Goal: Task Accomplishment & Management: Use online tool/utility

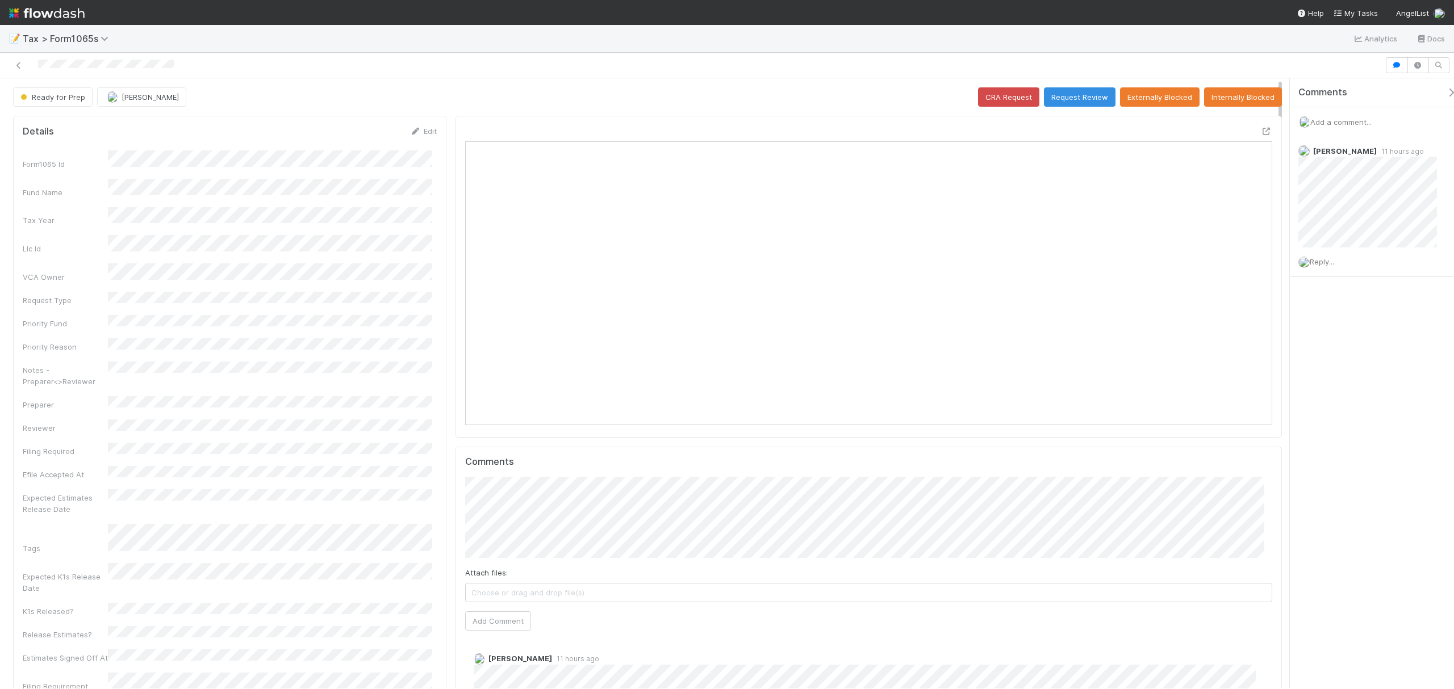
scroll to position [219, 787]
click at [1261, 130] on icon at bounding box center [1266, 131] width 11 height 7
click at [1055, 94] on button "Request Review" at bounding box center [1080, 96] width 72 height 19
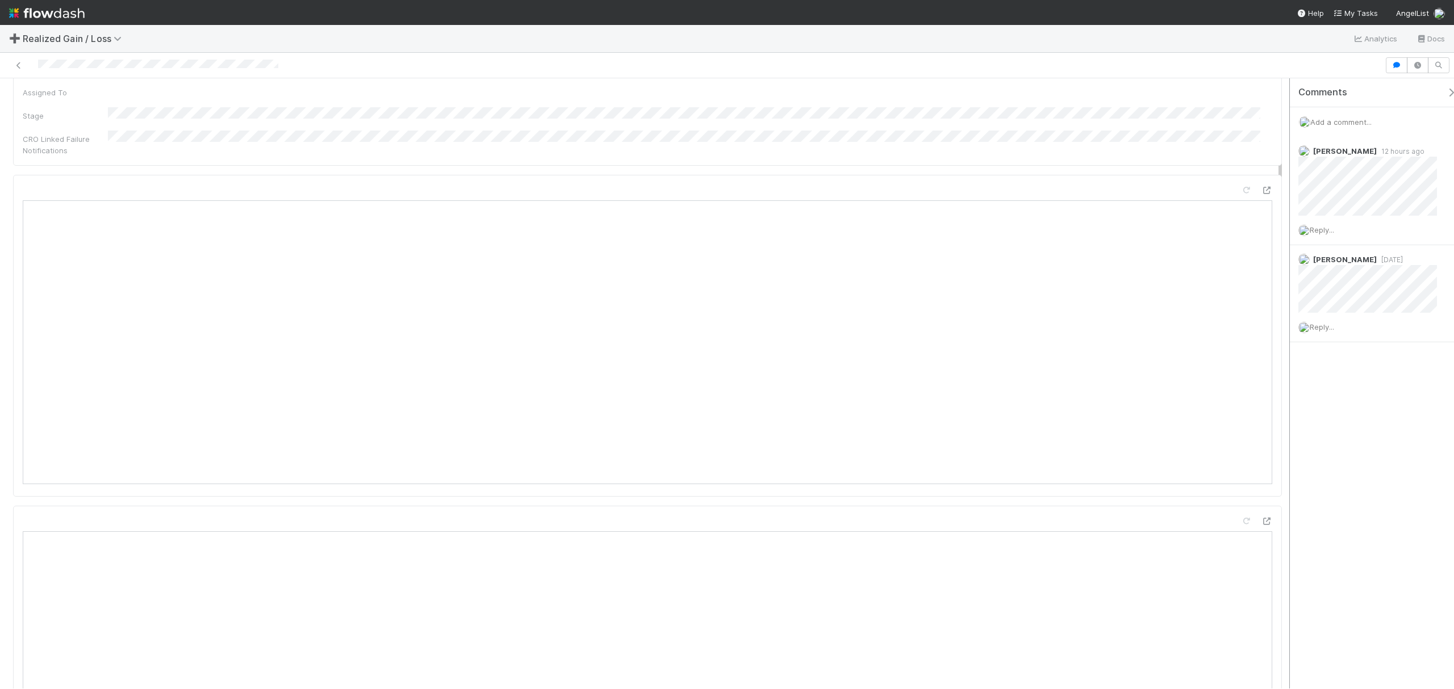
scroll to position [759, 0]
drag, startPoint x: 1280, startPoint y: 107, endPoint x: 1287, endPoint y: 183, distance: 76.4
click at [1287, 183] on div "Needs Work [PERSON_NAME] Sync Start Skip Prep (and Resolve) Details Edit Name I…" at bounding box center [727, 383] width 1454 height 611
click at [1261, 181] on icon at bounding box center [1266, 184] width 11 height 7
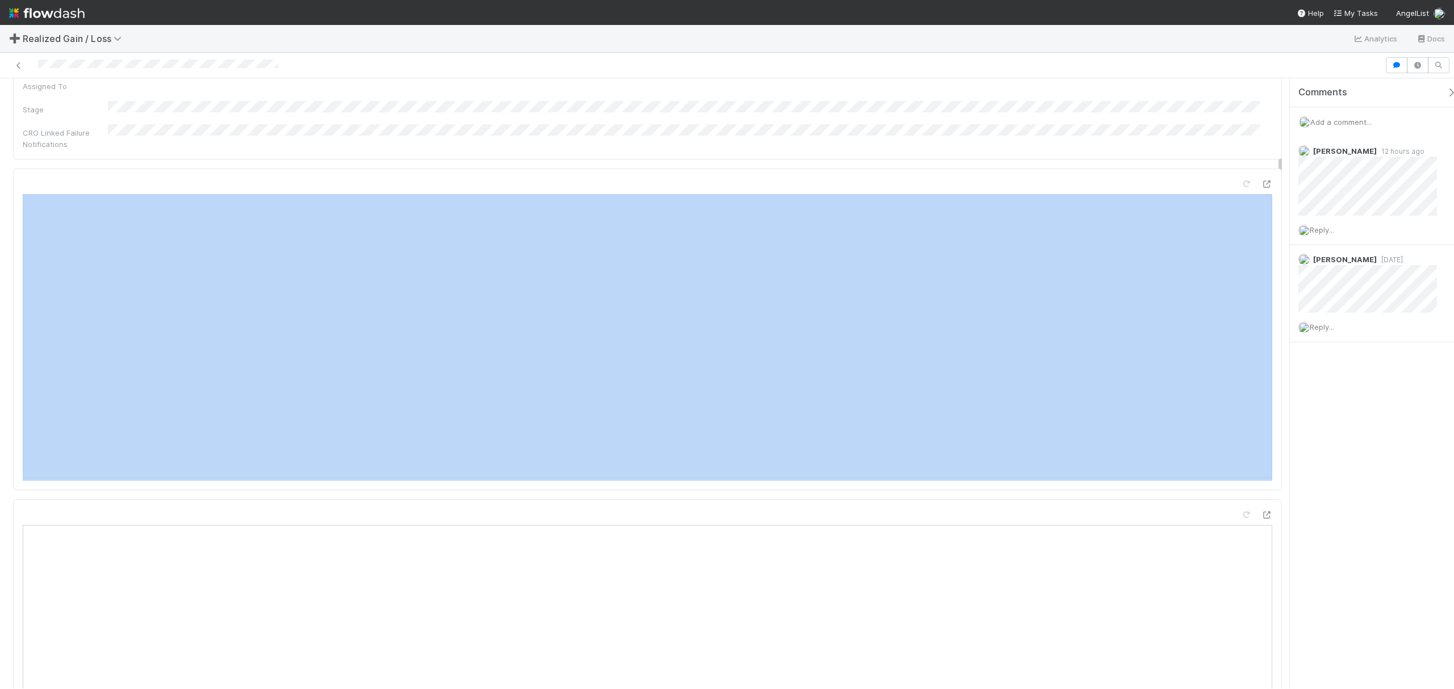
drag, startPoint x: 1277, startPoint y: 173, endPoint x: 1277, endPoint y: 142, distance: 30.7
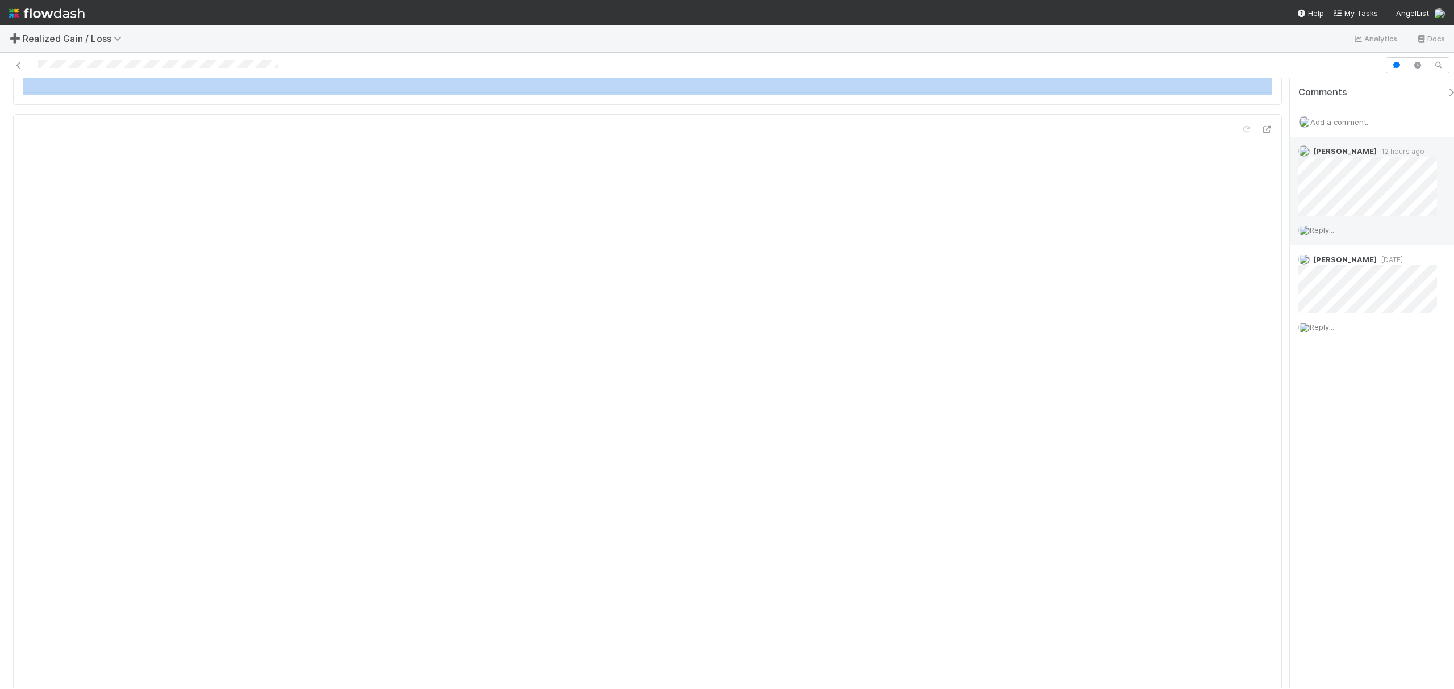
drag, startPoint x: 1280, startPoint y: 186, endPoint x: 1289, endPoint y: 225, distance: 39.7
click at [1289, 225] on div "Needs Work Fareeha Naim Sync Start Skip Prep (and Resolve) Details Edit Name Id…" at bounding box center [727, 383] width 1454 height 611
click at [1350, 125] on span "Add a comment..." at bounding box center [1340, 122] width 61 height 9
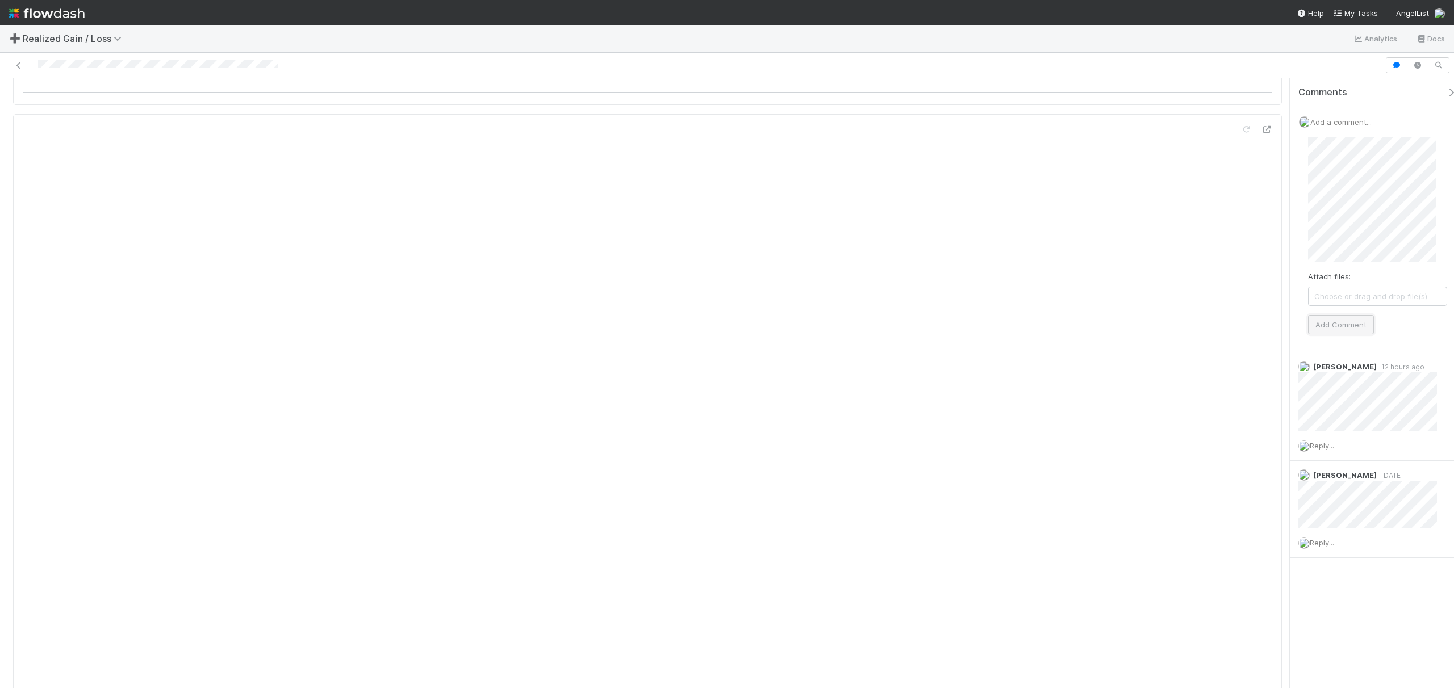
click at [1355, 317] on button "Add Comment" at bounding box center [1341, 324] width 66 height 19
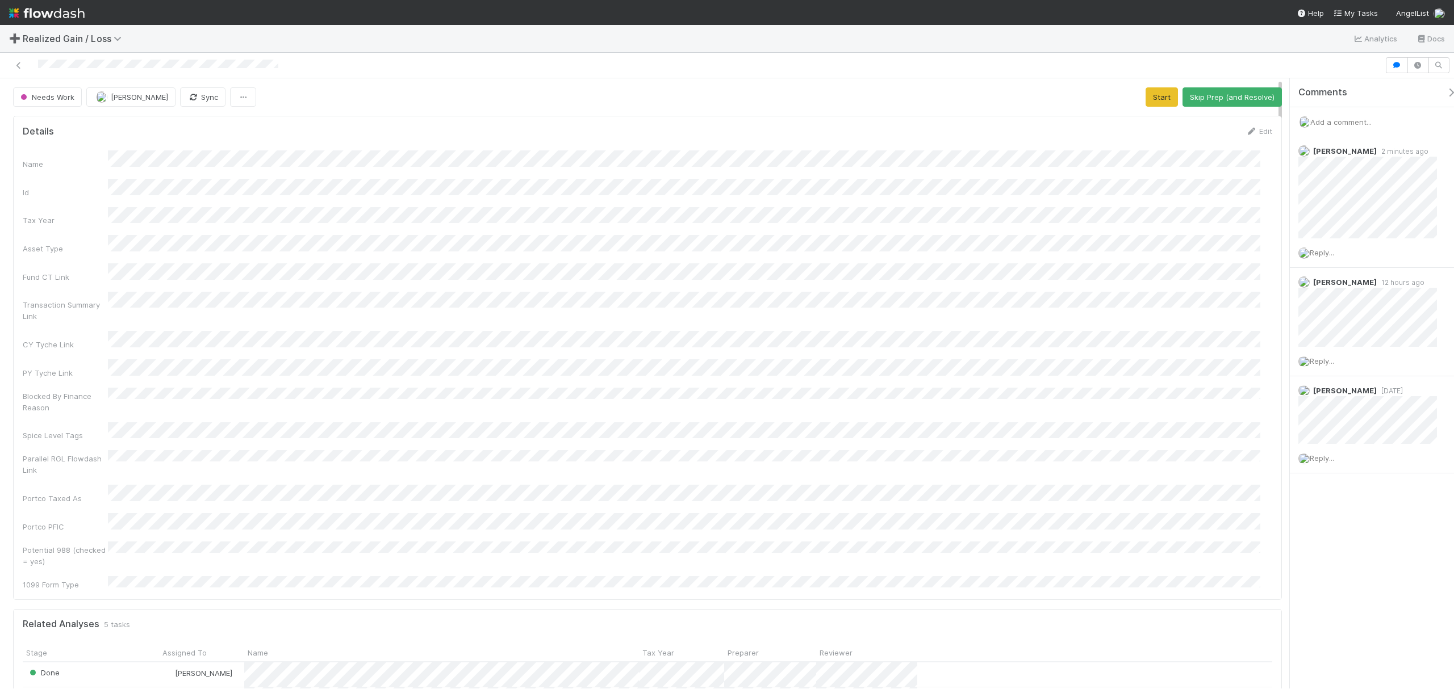
drag, startPoint x: 1279, startPoint y: 232, endPoint x: 1191, endPoint y: 86, distance: 170.0
click at [1275, 62] on div "Needs Work Fareeha Naim Sync Start Skip Prep (and Resolve) Details Edit Name Id…" at bounding box center [727, 371] width 1454 height 637
click at [1156, 96] on button "Start" at bounding box center [1161, 96] width 32 height 19
drag, startPoint x: 1198, startPoint y: 94, endPoint x: 1216, endPoint y: 101, distance: 19.2
click at [1198, 94] on button "Request Review (and Resolve)" at bounding box center [1220, 96] width 123 height 19
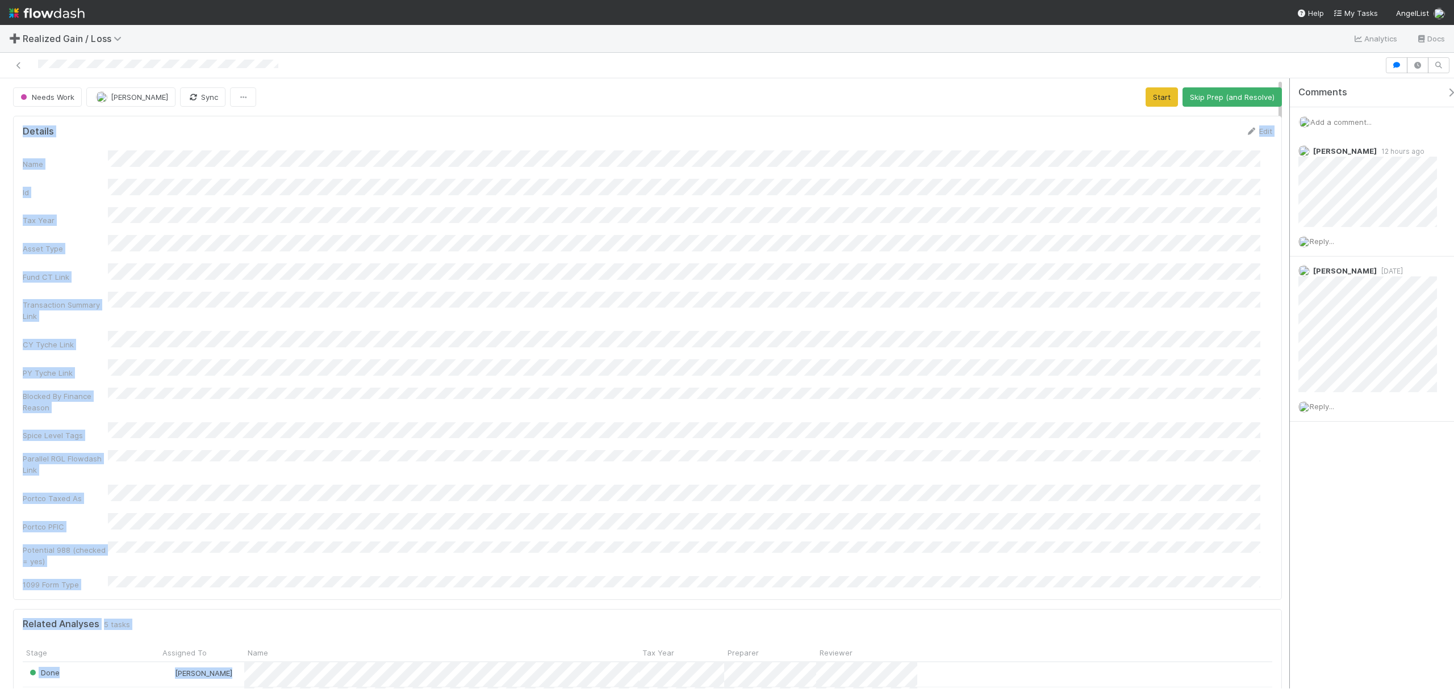
drag, startPoint x: 1282, startPoint y: 96, endPoint x: 1287, endPoint y: 145, distance: 49.7
click at [1287, 145] on div "Needs Work Fareeha Naim Sync Start Skip Prep (and Resolve) Details Edit Name Id…" at bounding box center [727, 383] width 1454 height 611
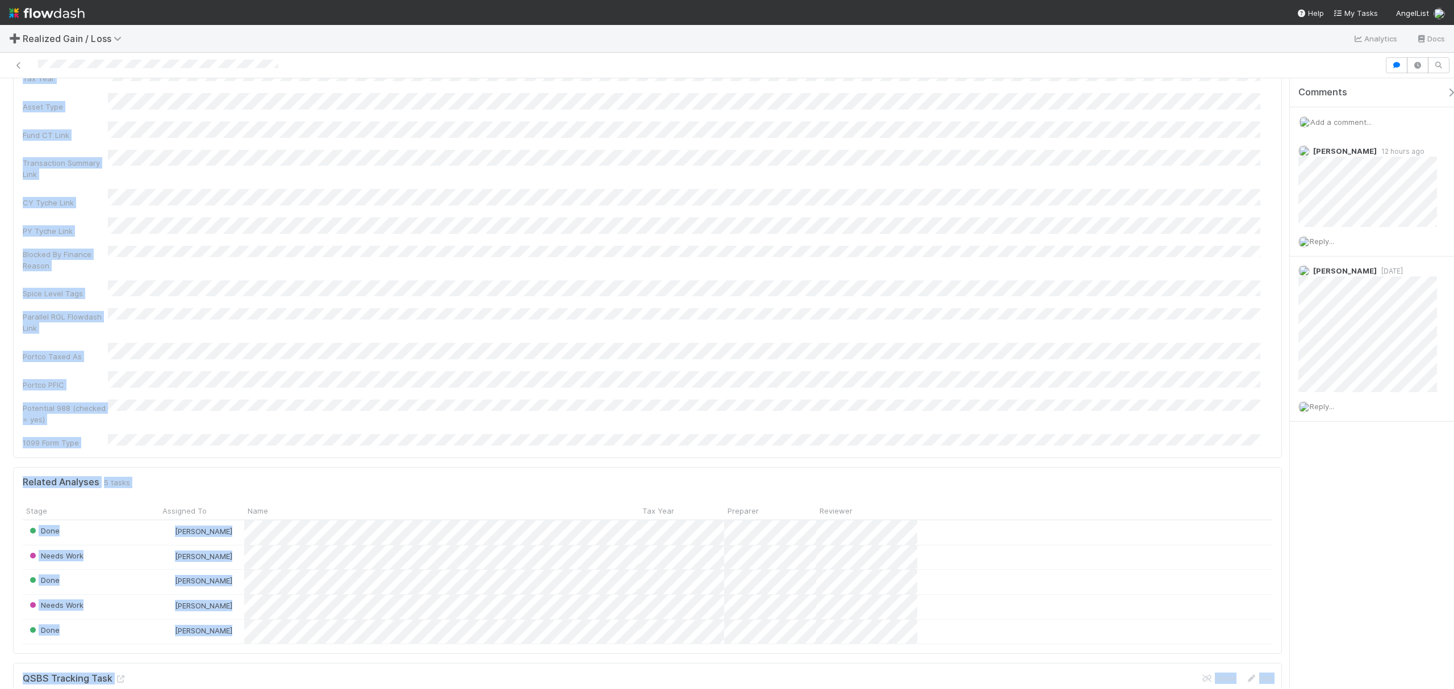
scroll to position [575, 0]
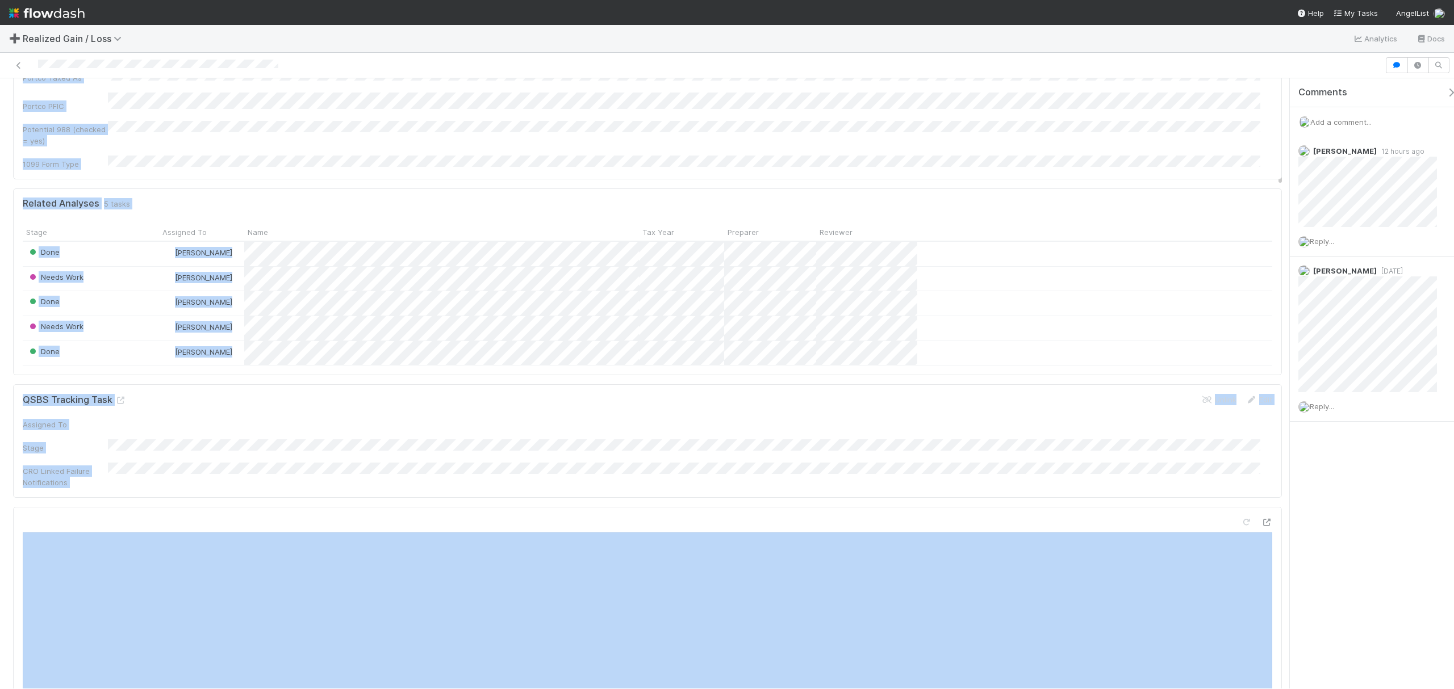
scroll to position [490, 0]
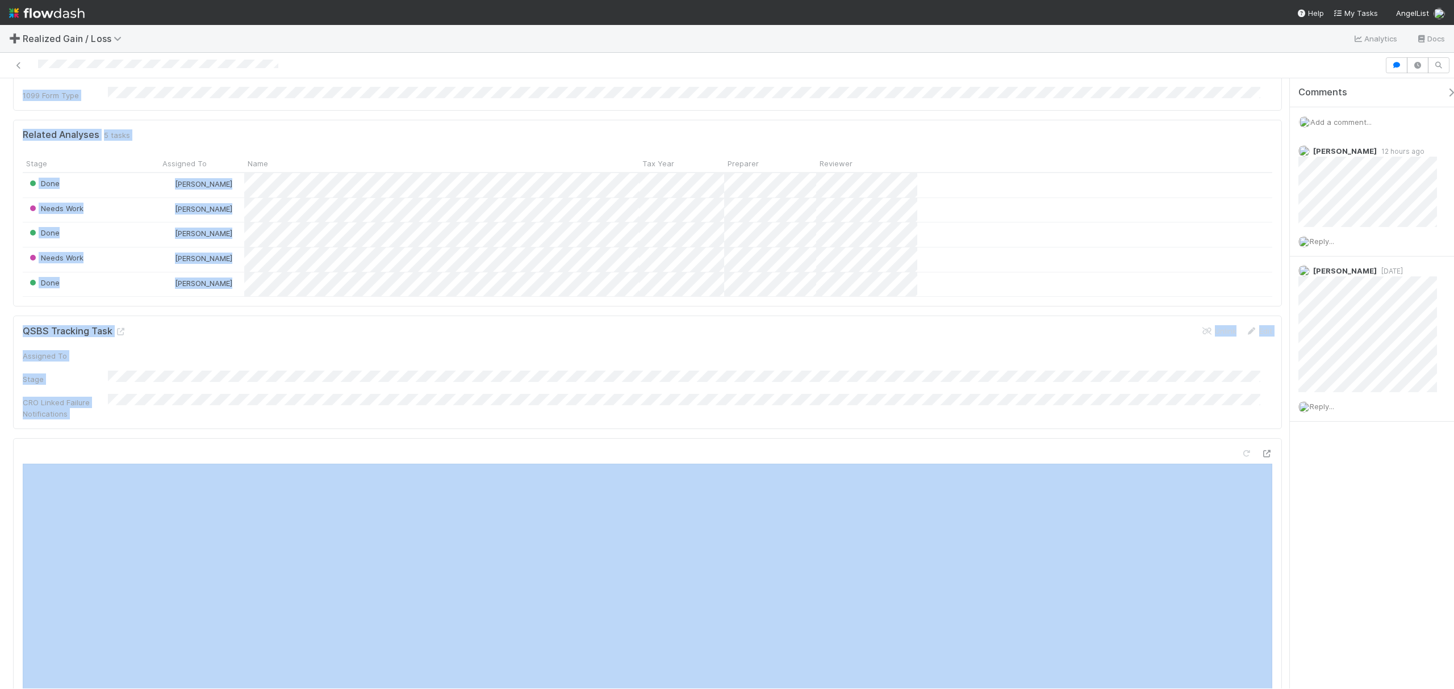
click at [1266, 202] on div "Related Analyses 5 tasks Stage Assigned To Name Tax Year Preparer Reviewer Done…" at bounding box center [647, 213] width 1269 height 187
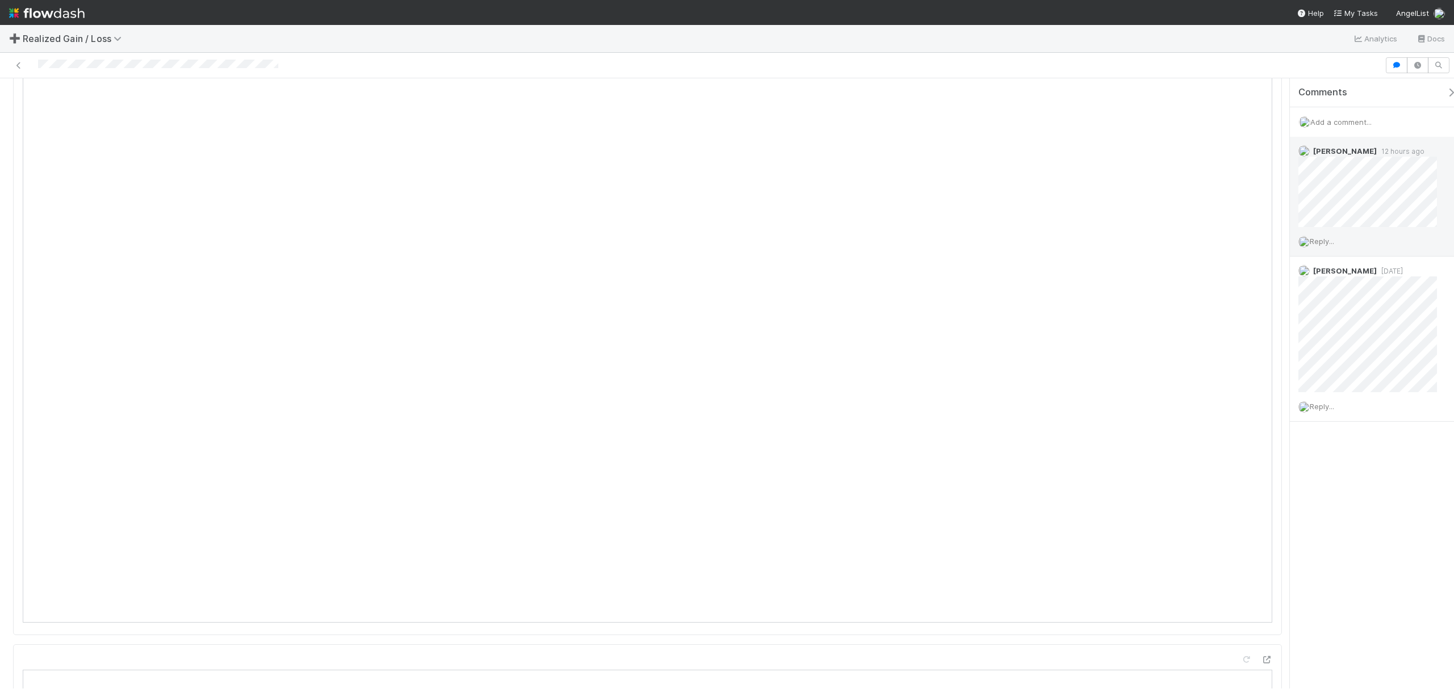
scroll to position [1132, 0]
drag, startPoint x: 1279, startPoint y: 157, endPoint x: 1291, endPoint y: 221, distance: 65.3
click at [1291, 221] on div "Needs Work Fareeha Naim Sync Start Skip Prep (and Resolve) Details Edit Name Id…" at bounding box center [727, 383] width 1454 height 611
click at [1358, 126] on span "Add a comment..." at bounding box center [1340, 122] width 61 height 9
click at [1340, 321] on button "Add Comment" at bounding box center [1341, 324] width 66 height 19
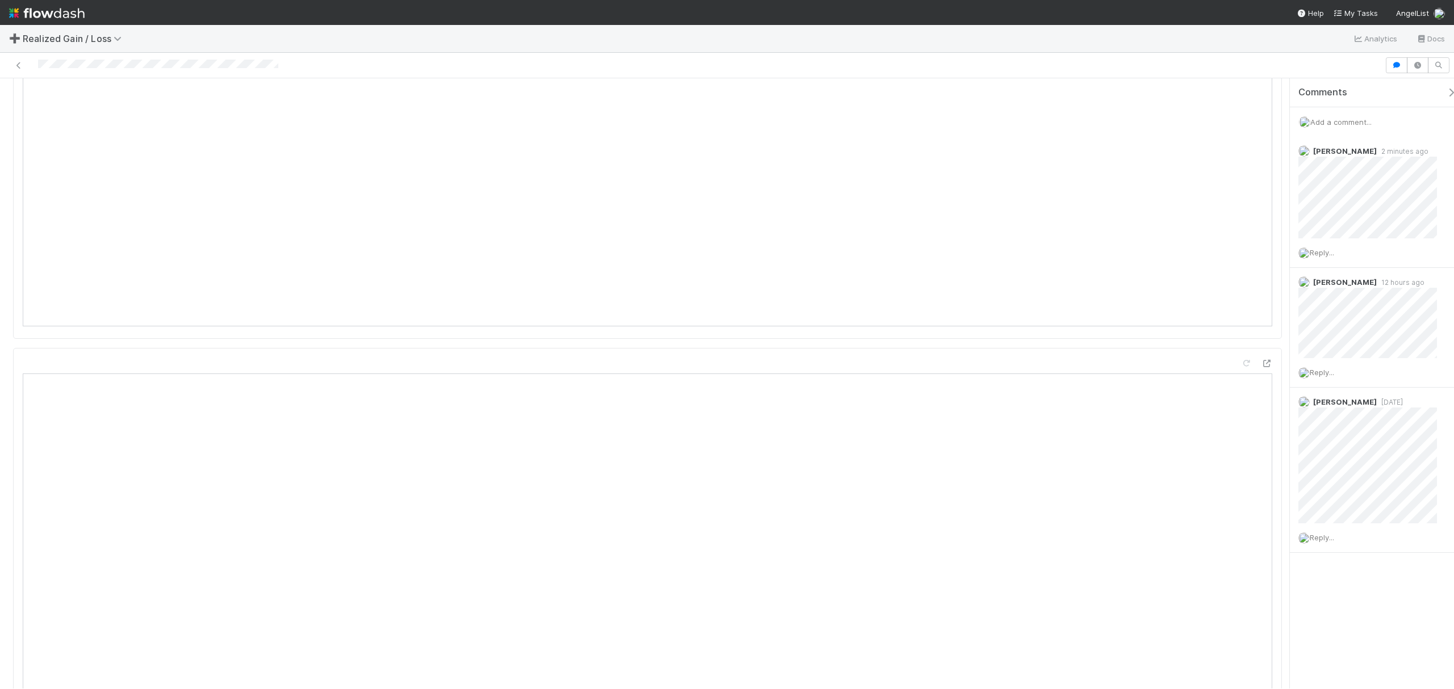
scroll to position [0, 0]
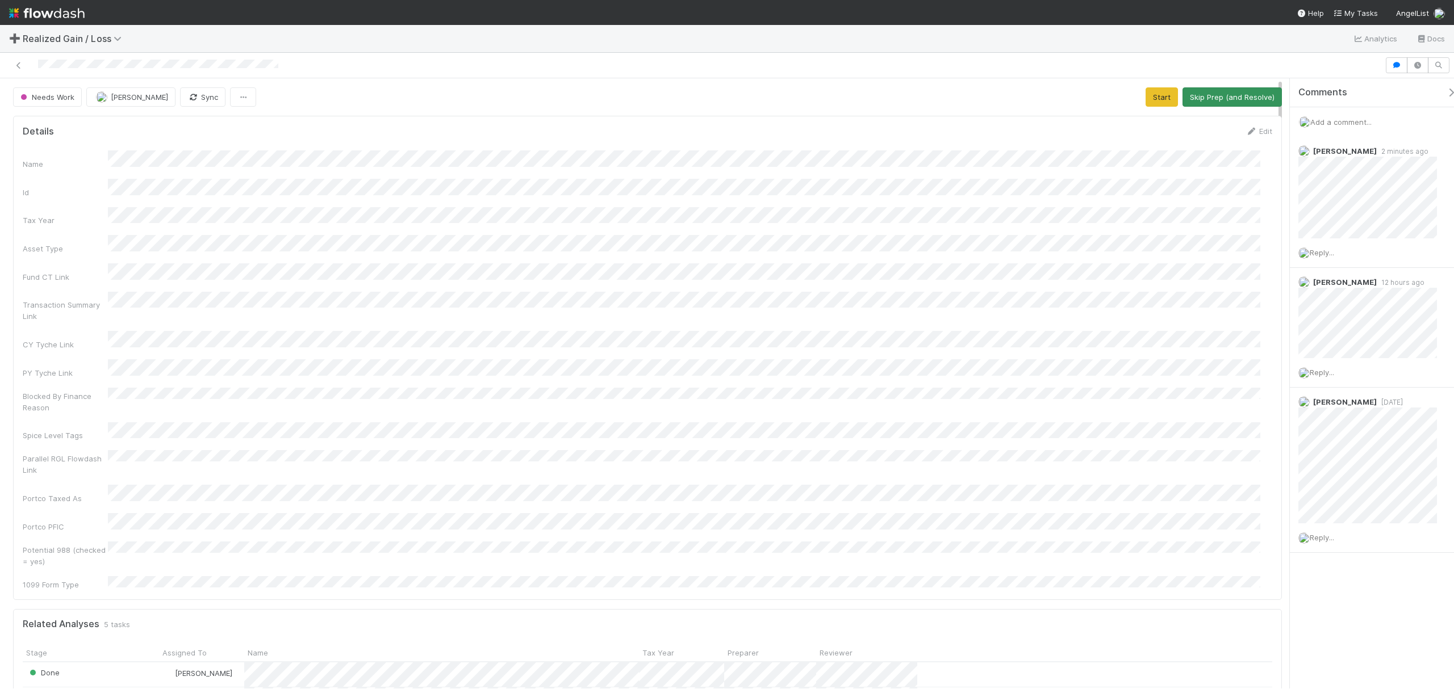
drag, startPoint x: 1279, startPoint y: 229, endPoint x: 1186, endPoint y: 107, distance: 154.4
click at [1279, 78] on div "Needs Work Fareeha Naim Sync Start Skip Prep (and Resolve) Details Edit Name Id…" at bounding box center [727, 371] width 1454 height 637
click at [1145, 102] on button "Start" at bounding box center [1161, 96] width 32 height 19
click at [1204, 94] on button "Request Review (and Resolve)" at bounding box center [1220, 96] width 123 height 19
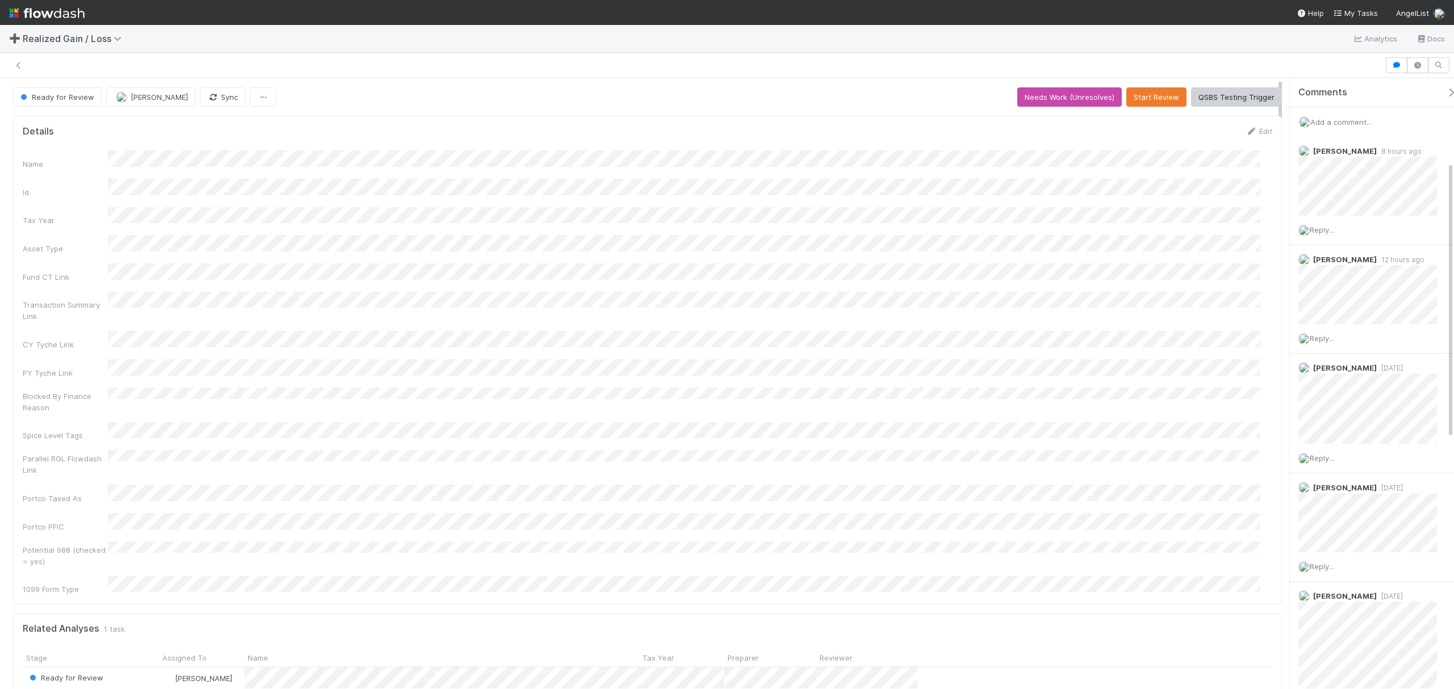
scroll to position [184, 0]
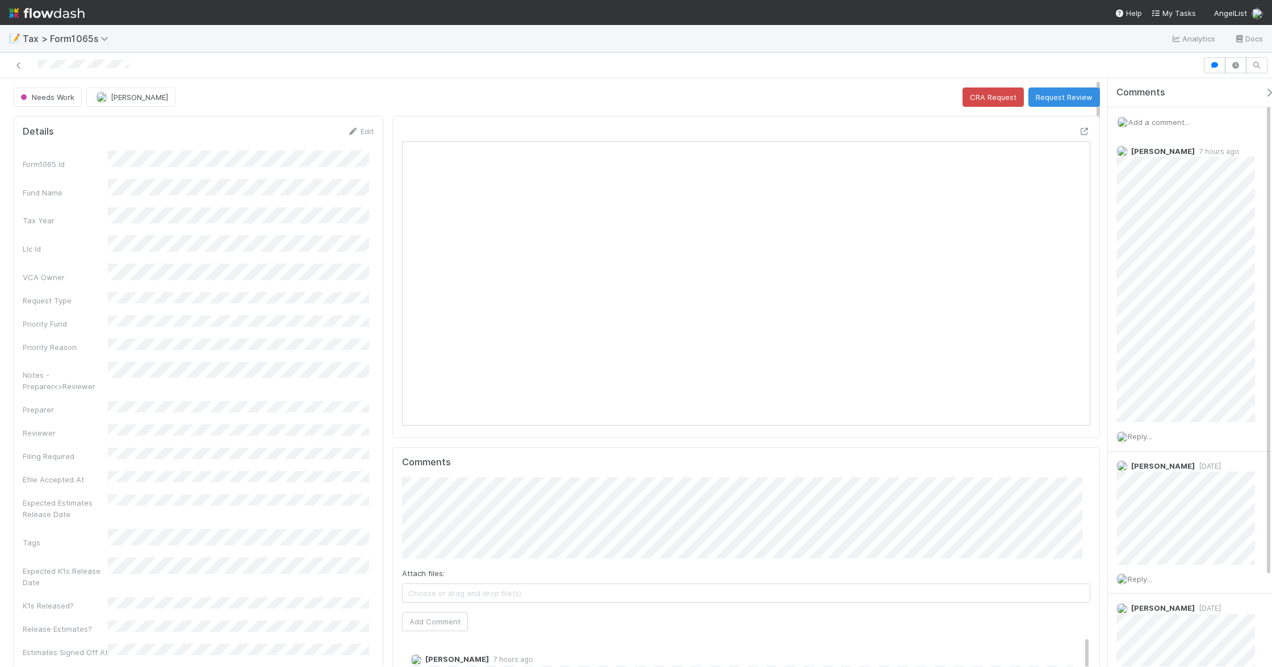
scroll to position [219, 668]
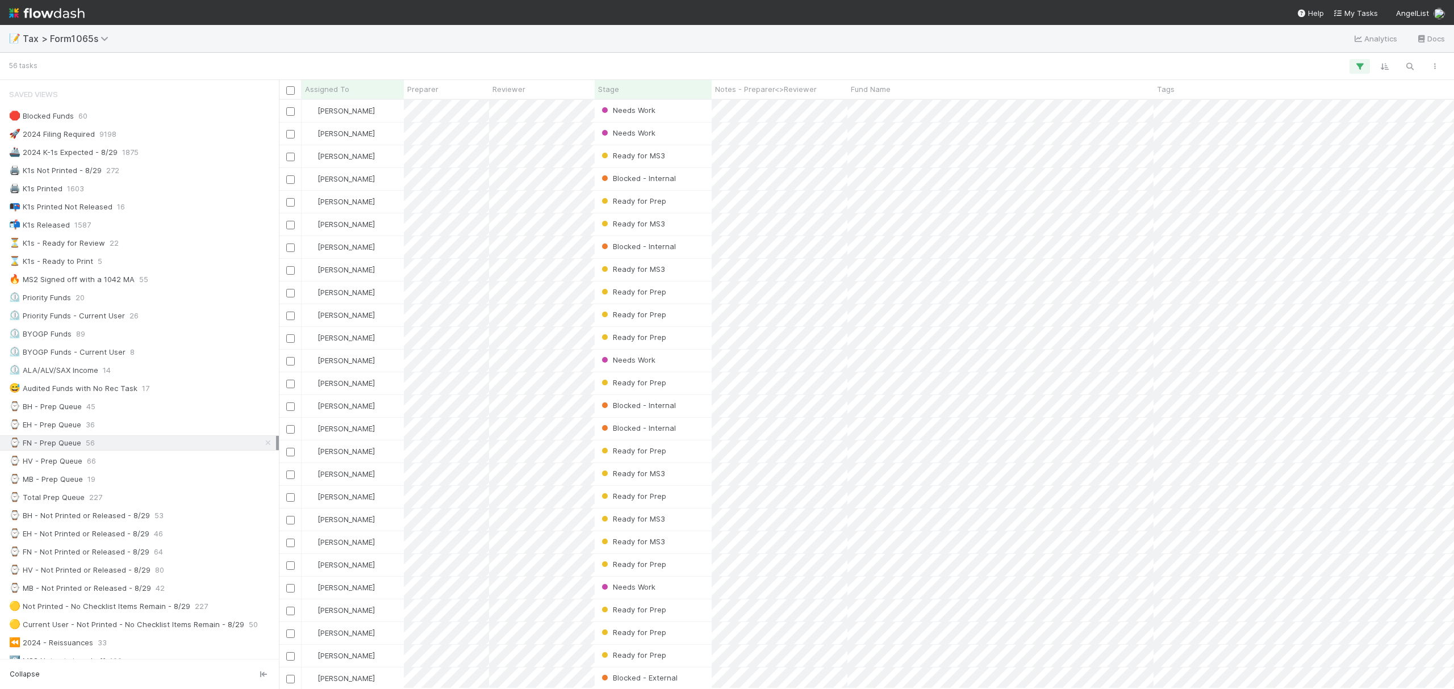
scroll to position [578, 1164]
click at [620, 86] on div "Stage" at bounding box center [653, 88] width 111 height 11
click at [639, 110] on div "Sort First → Last" at bounding box center [663, 110] width 129 height 17
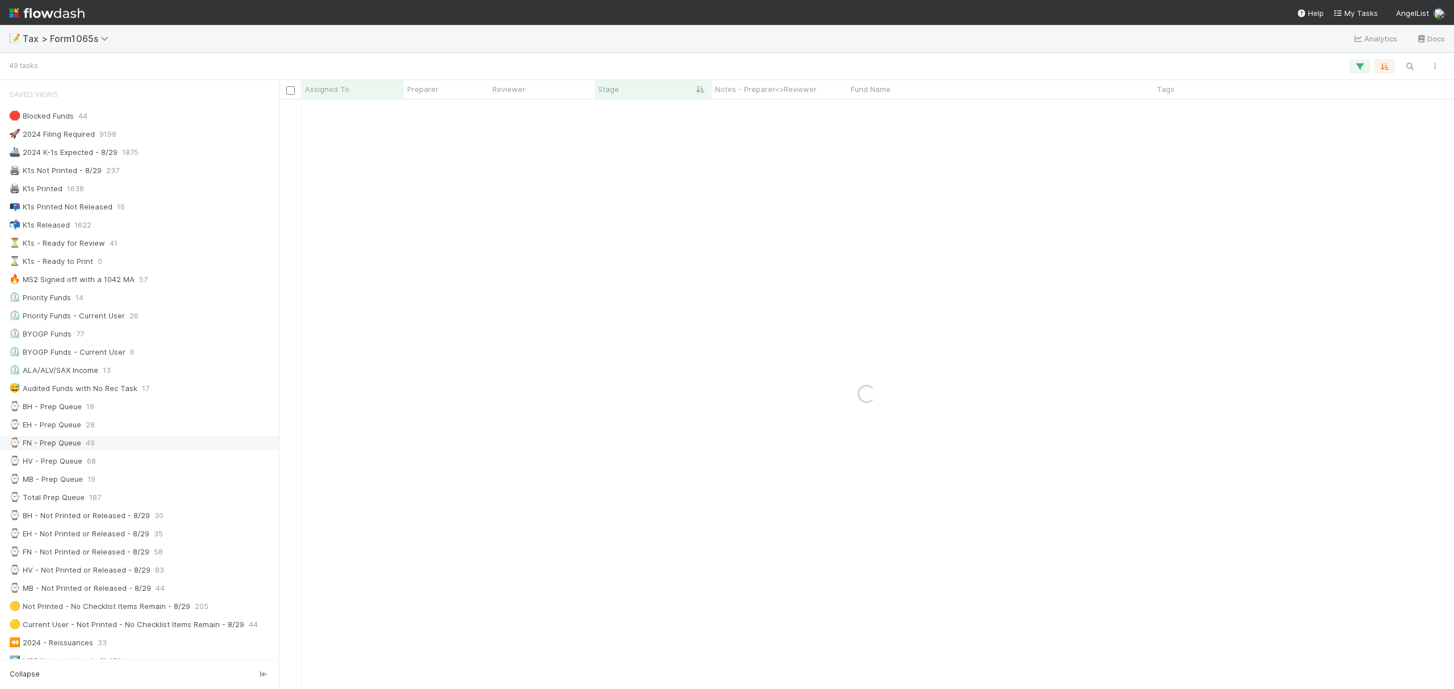
click at [150, 450] on div "⌚ FN - Prep Queue 49" at bounding box center [142, 443] width 267 height 14
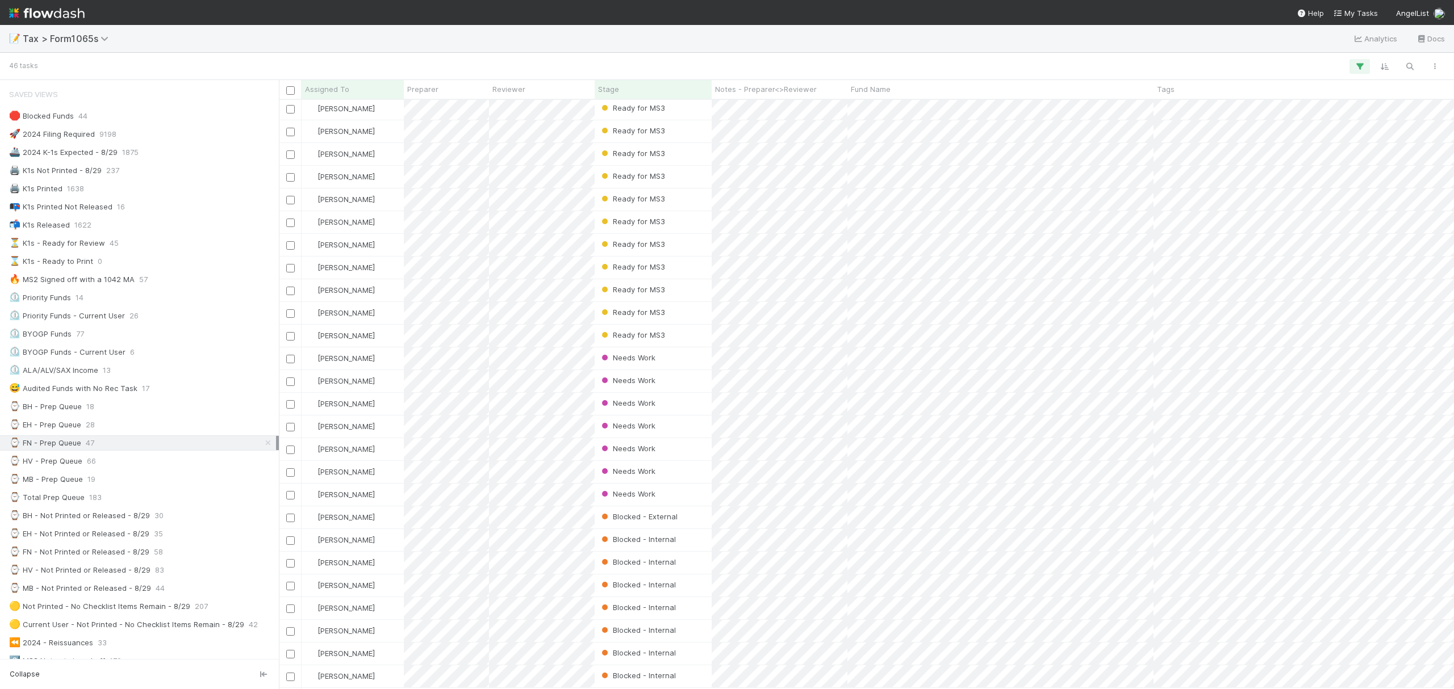
scroll to position [468, 0]
click at [1000, 34] on div "📝 Tax > Form1065s Analytics Docs" at bounding box center [727, 38] width 1454 height 27
click at [1160, 30] on div "📝 Tax > Form1065s Analytics Docs" at bounding box center [727, 38] width 1454 height 27
click at [926, 52] on div at bounding box center [727, 344] width 1454 height 689
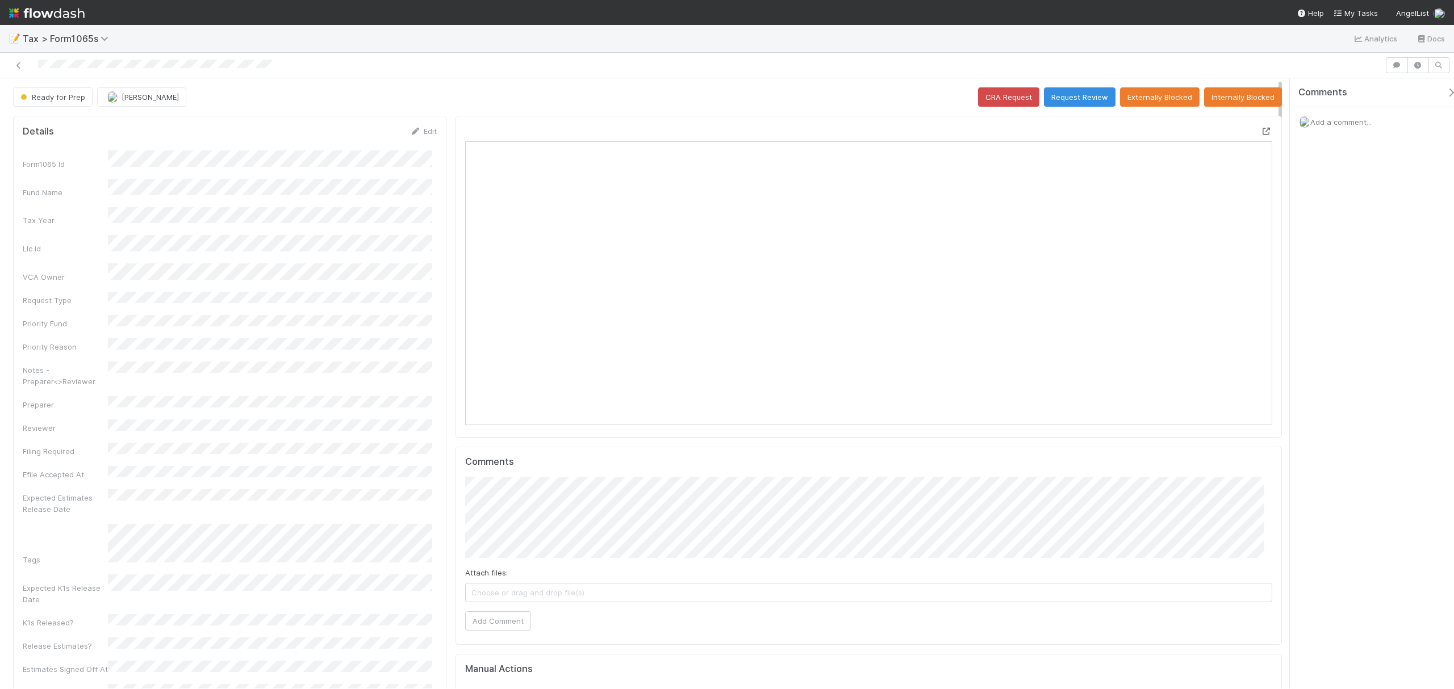
click at [1261, 135] on icon at bounding box center [1266, 131] width 11 height 7
click at [1064, 98] on button "Request Review" at bounding box center [1080, 96] width 72 height 19
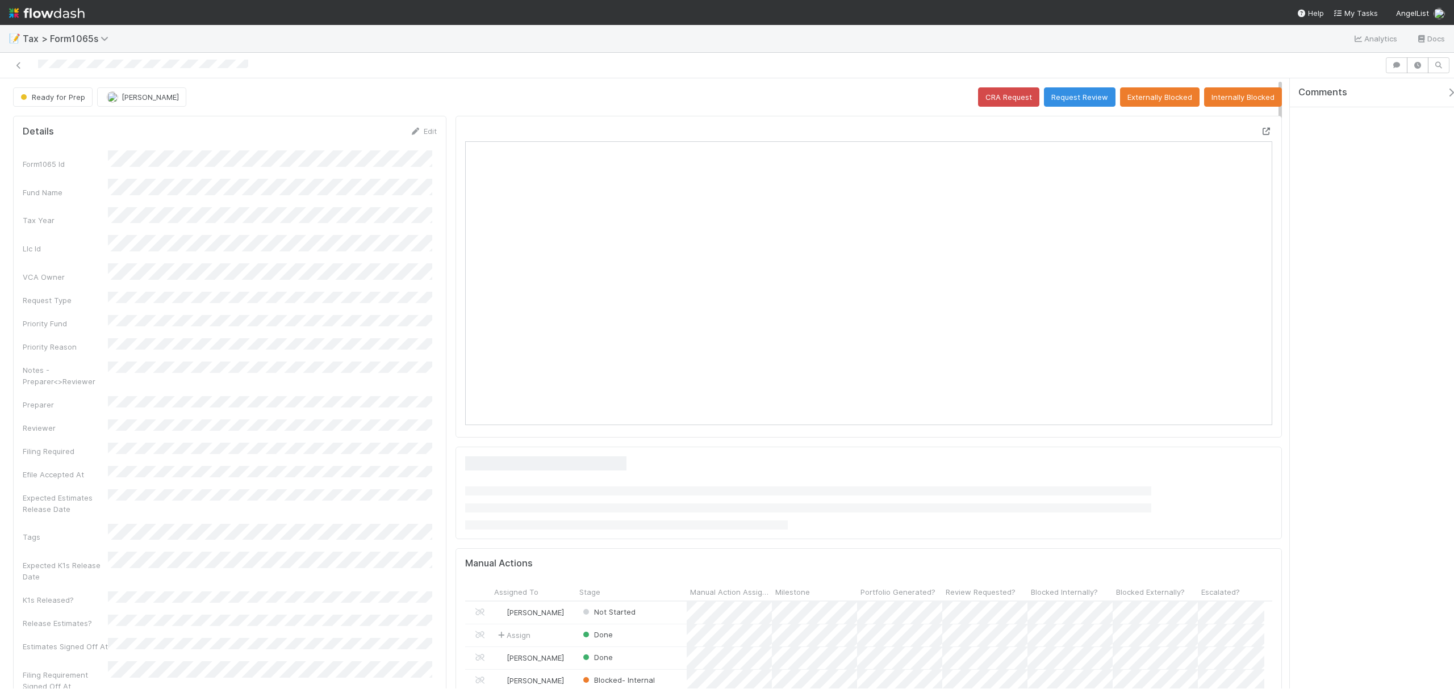
click at [1090, 133] on icon at bounding box center [1266, 131] width 11 height 7
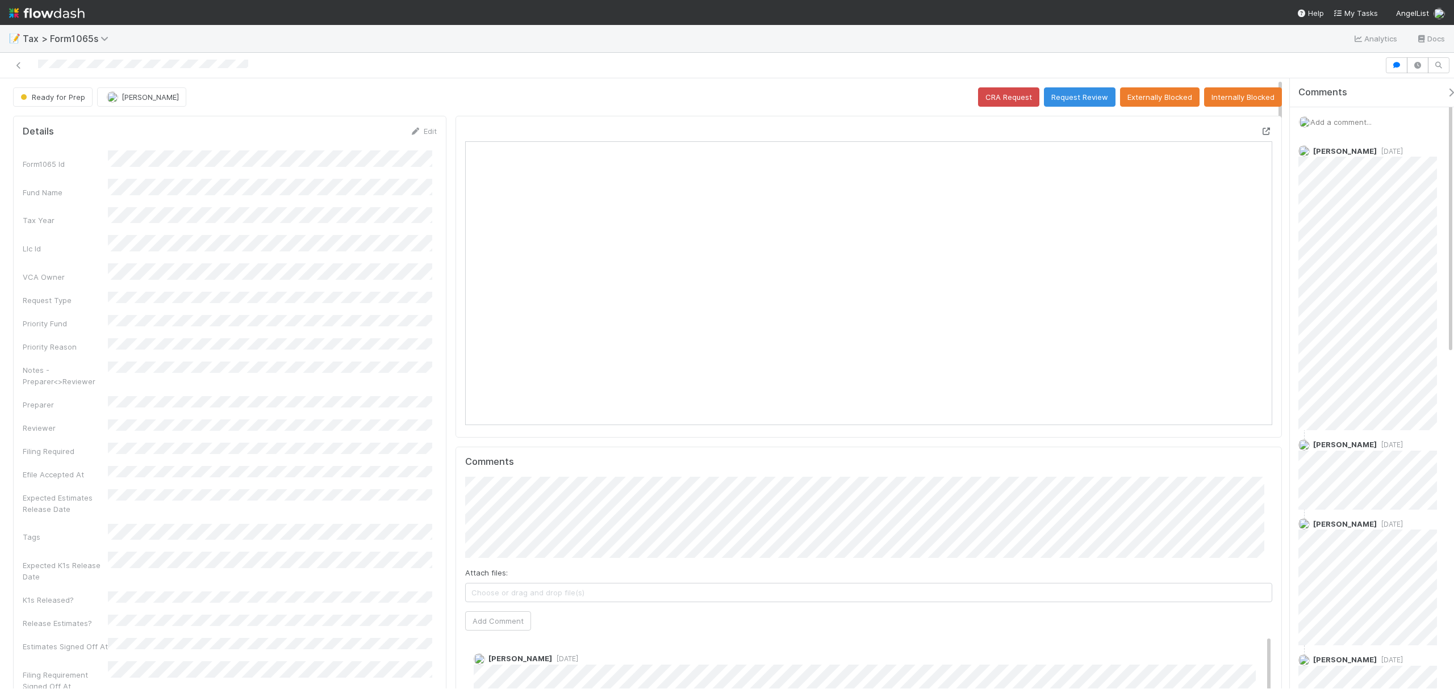
scroll to position [219, 787]
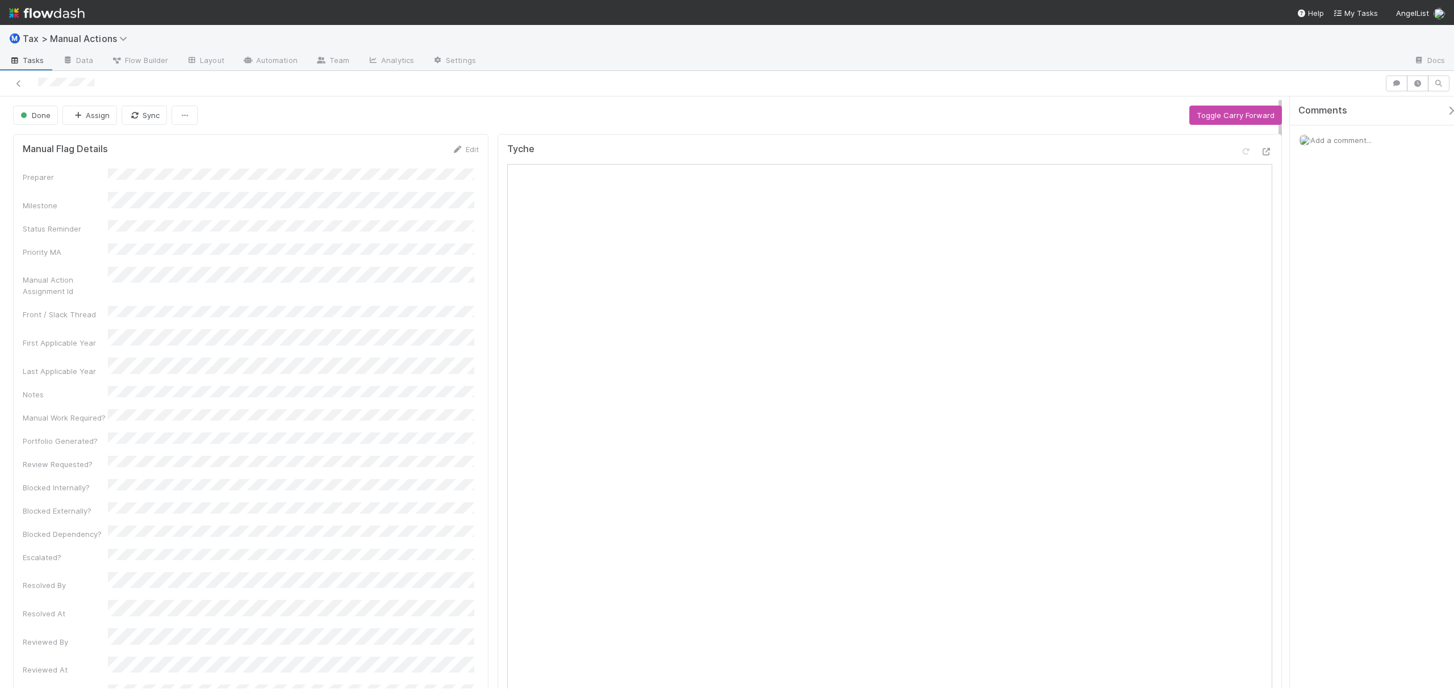
drag, startPoint x: 1279, startPoint y: 178, endPoint x: 1236, endPoint y: -33, distance: 215.5
click at [1236, 0] on html "Ⓜ️ Tax > Manual Actions Tasks Data Flow Builder Layout Automation Team Analytic…" at bounding box center [727, 344] width 1454 height 689
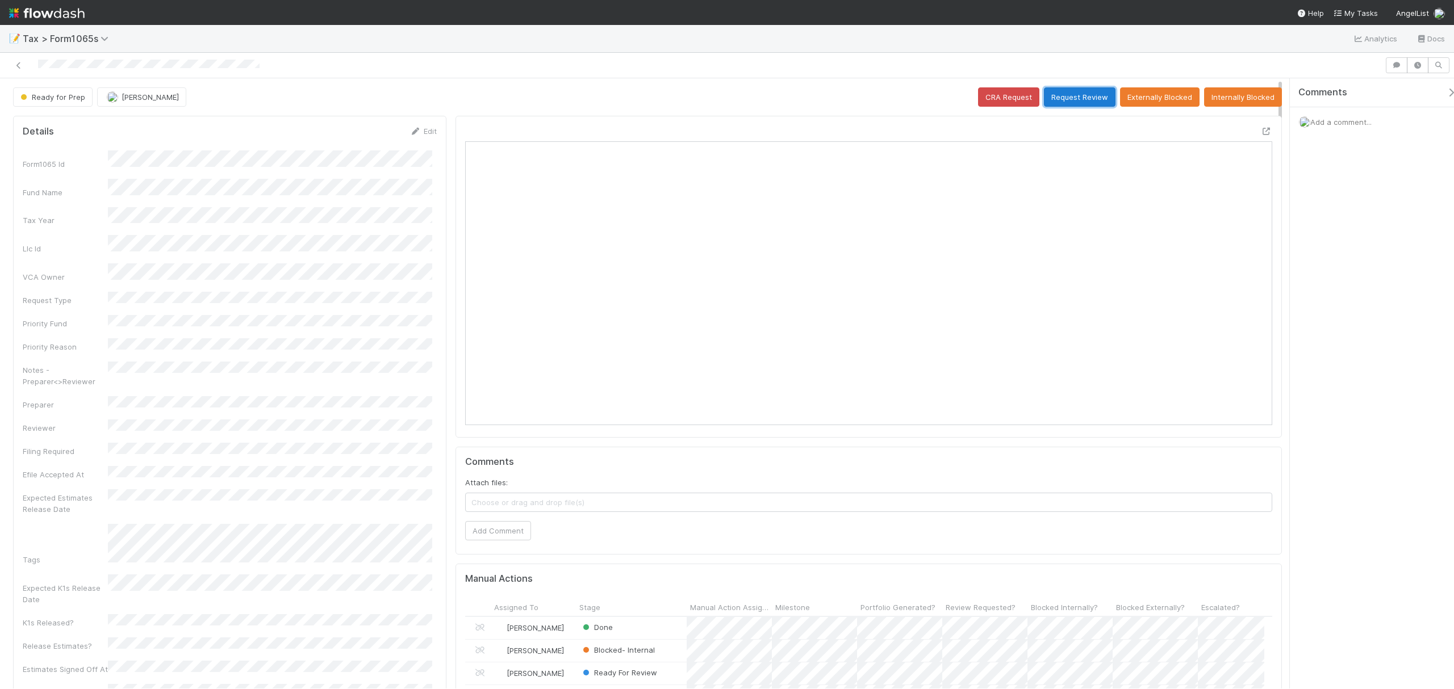
click at [1047, 98] on button "Request Review" at bounding box center [1080, 96] width 72 height 19
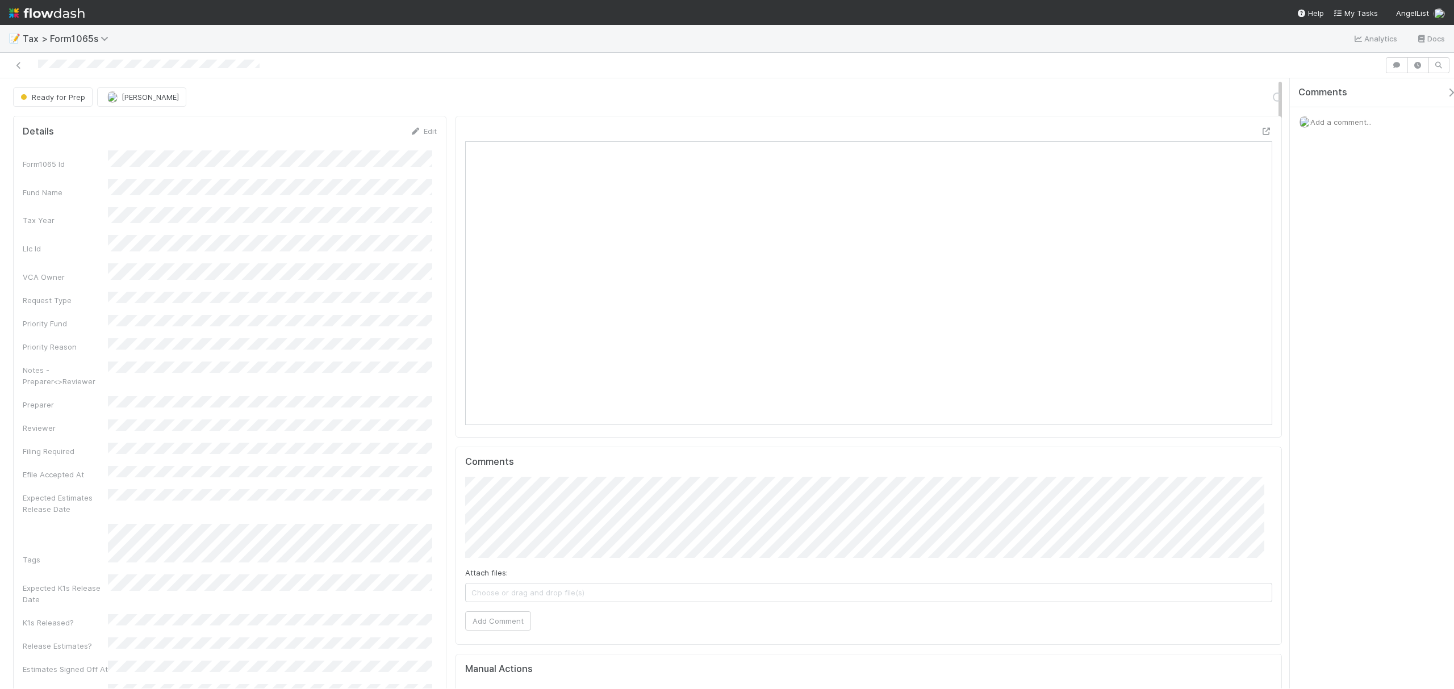
scroll to position [219, 787]
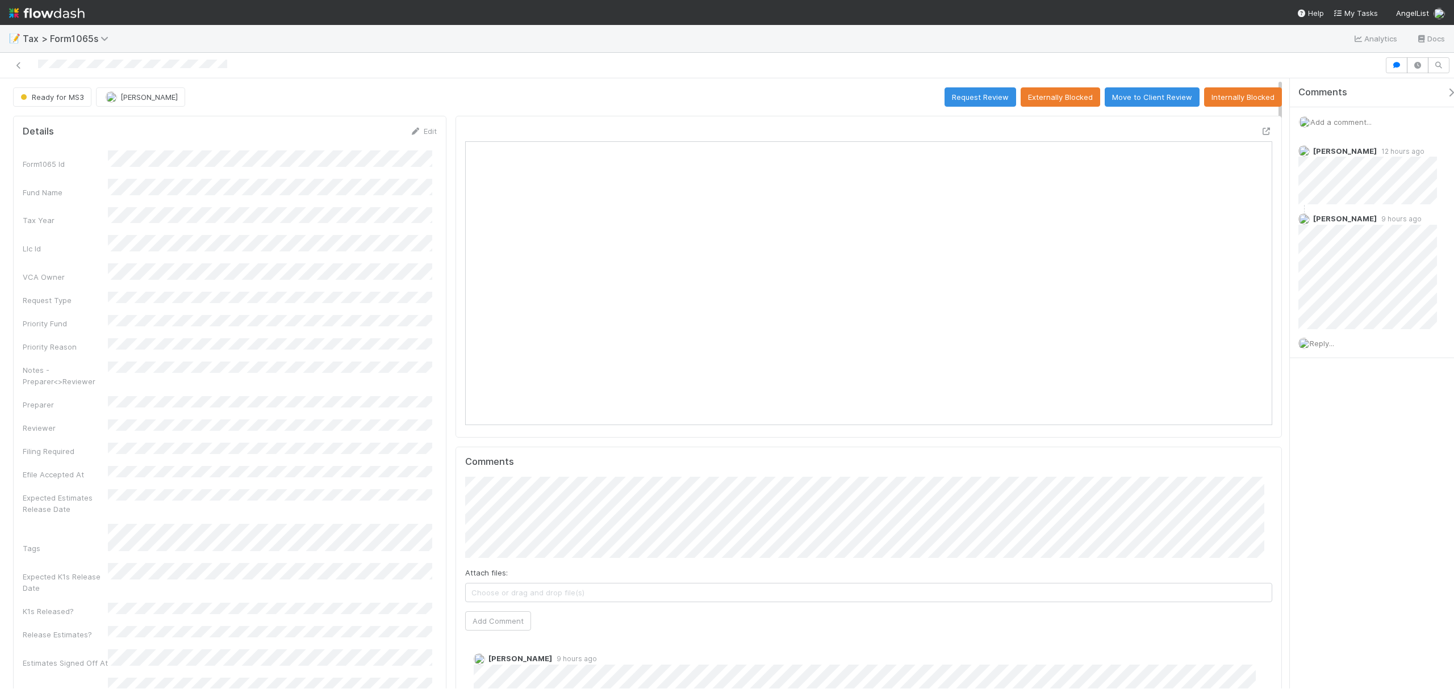
scroll to position [12, 11]
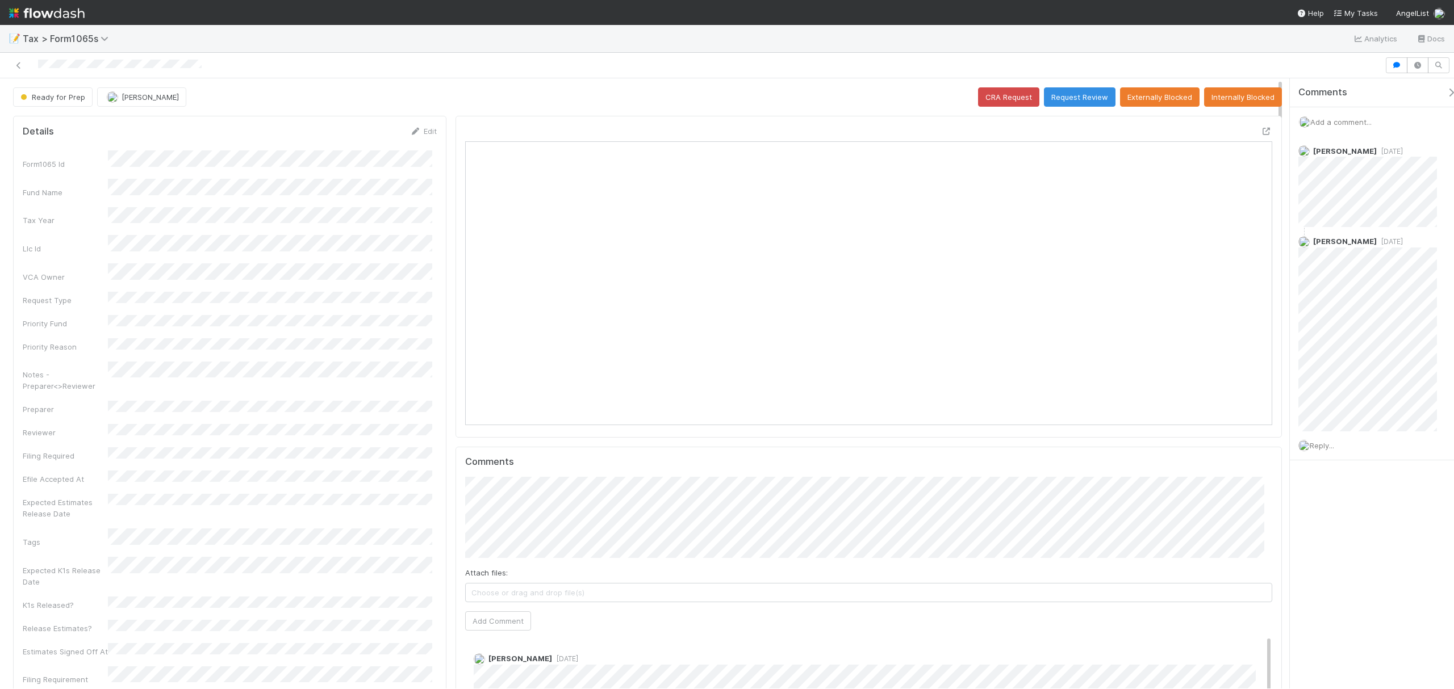
scroll to position [219, 787]
drag, startPoint x: 1260, startPoint y: 189, endPoint x: 1264, endPoint y: 200, distance: 12.0
click at [1264, 200] on div at bounding box center [868, 277] width 826 height 322
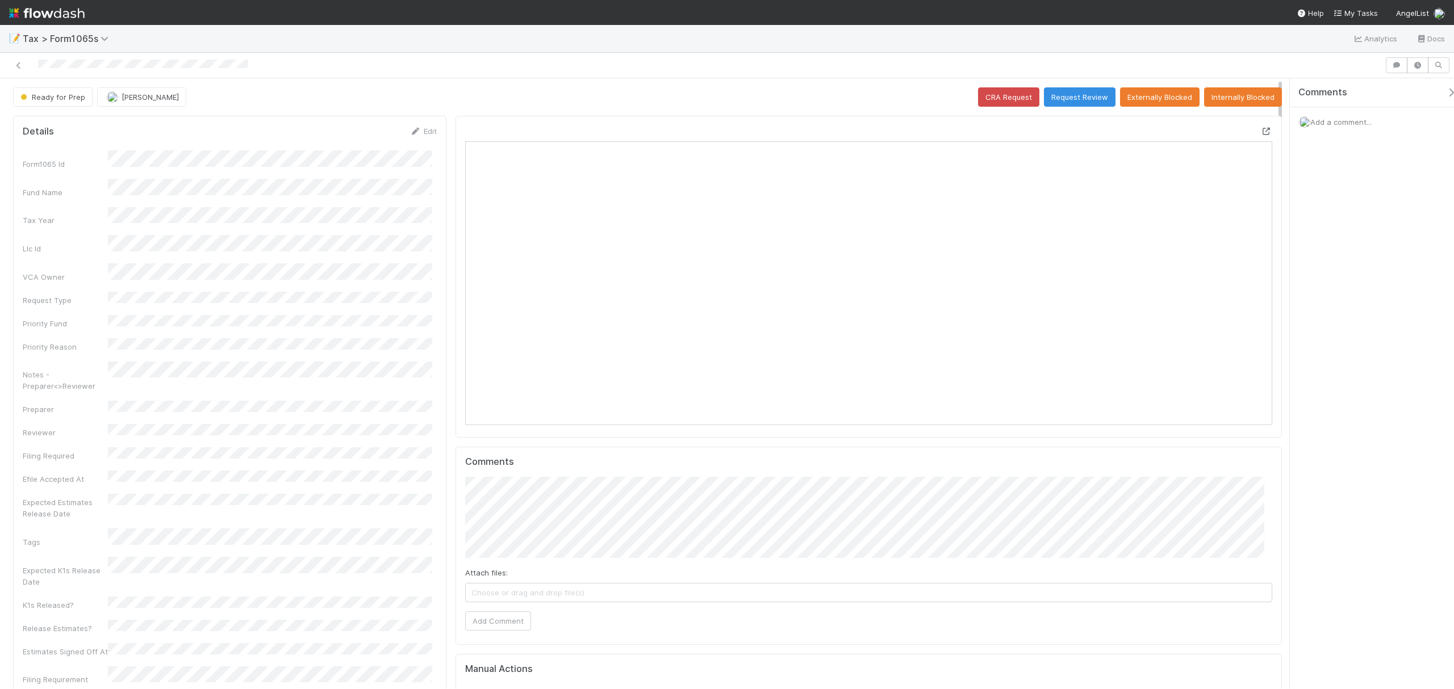
click at [1261, 135] on icon at bounding box center [1266, 131] width 11 height 7
click at [1261, 132] on icon at bounding box center [1266, 131] width 11 height 7
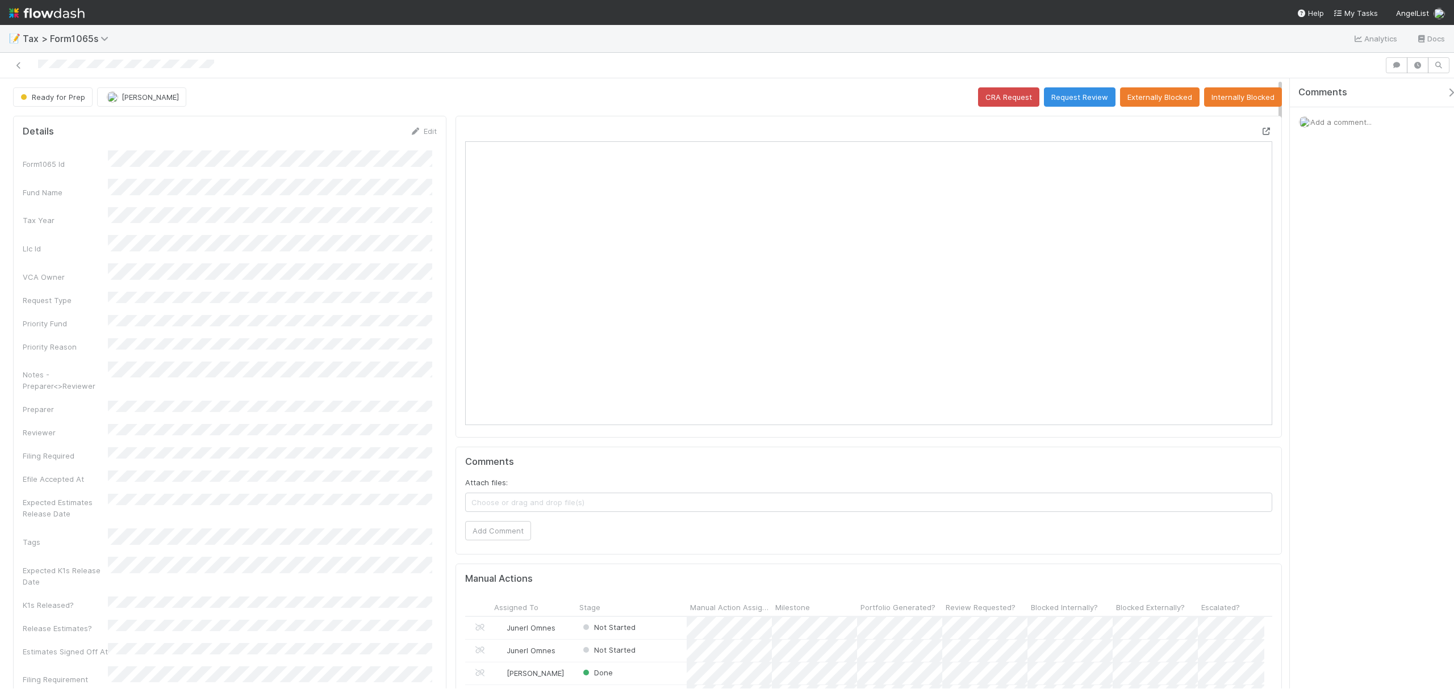
click at [1090, 133] on icon at bounding box center [1266, 131] width 11 height 7
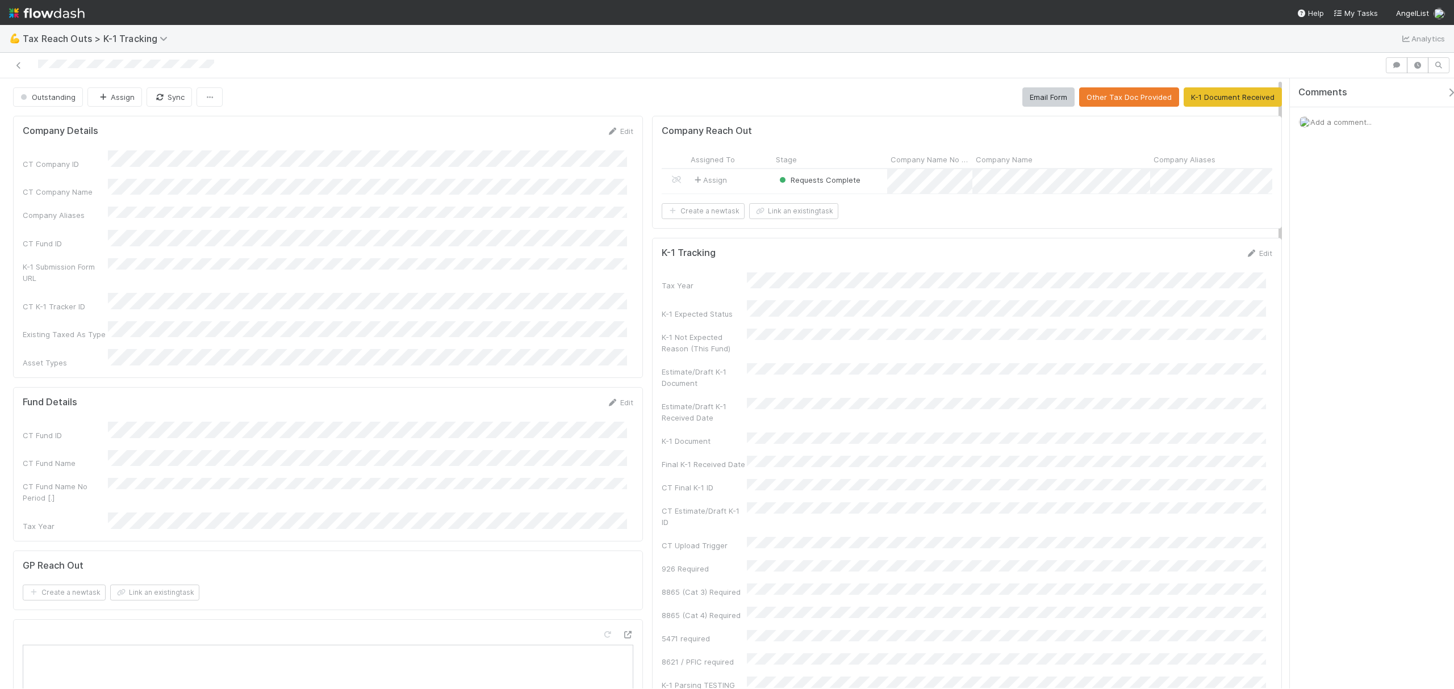
click at [865, 186] on div "Requests Complete" at bounding box center [829, 181] width 115 height 24
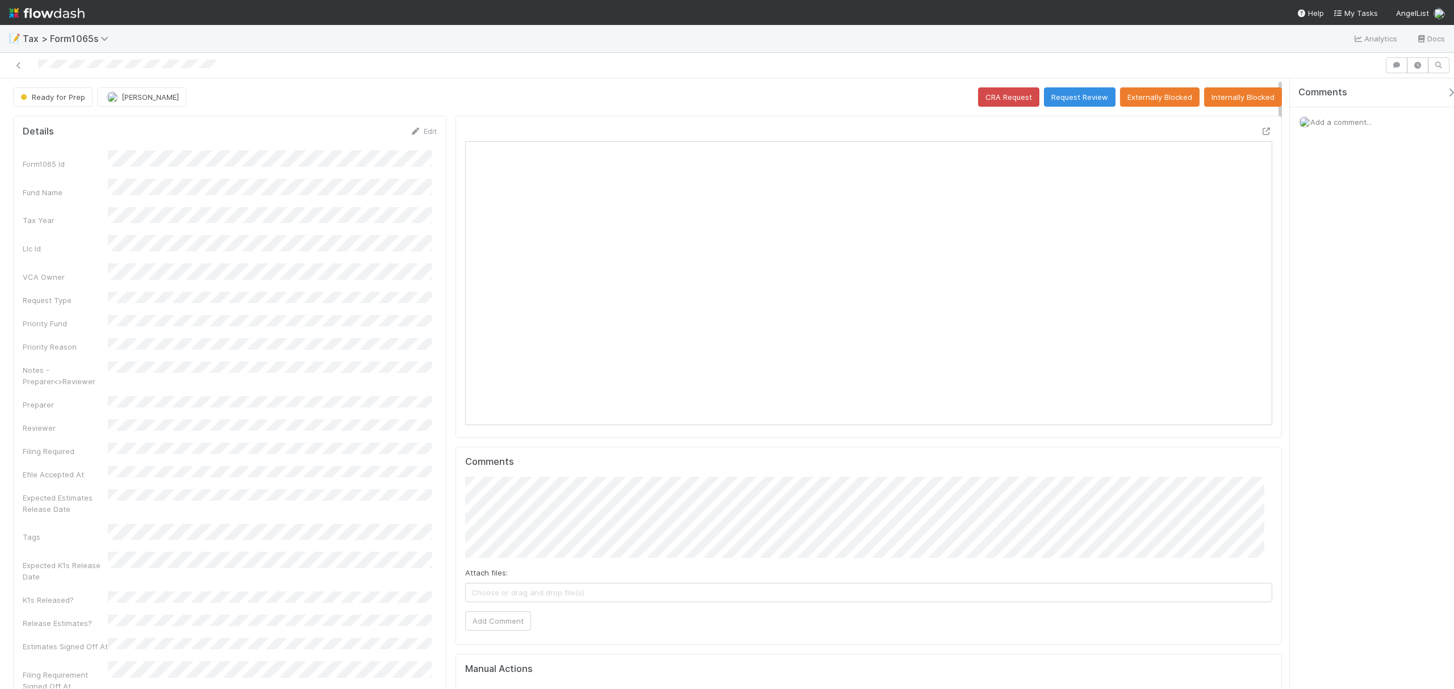
scroll to position [219, 787]
click at [1261, 133] on icon at bounding box center [1266, 131] width 11 height 7
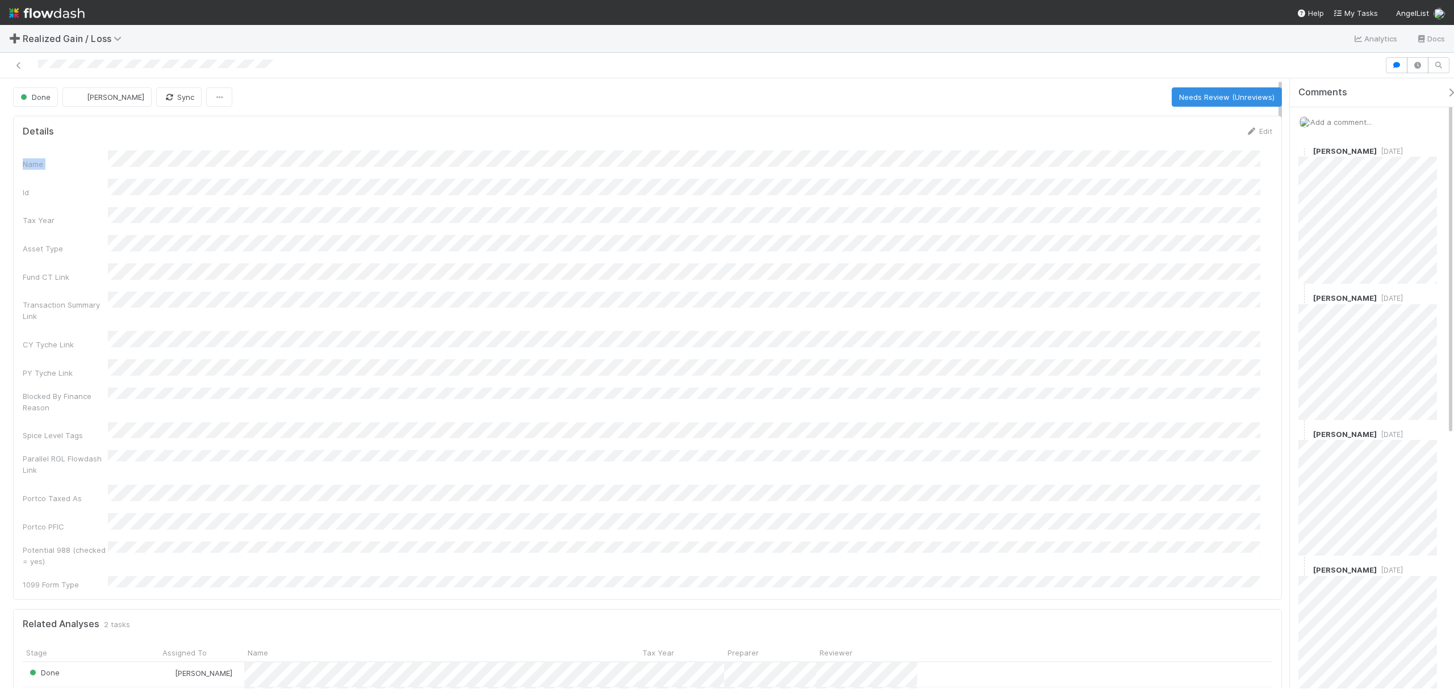
drag, startPoint x: 1275, startPoint y: 111, endPoint x: 1275, endPoint y: 151, distance: 39.8
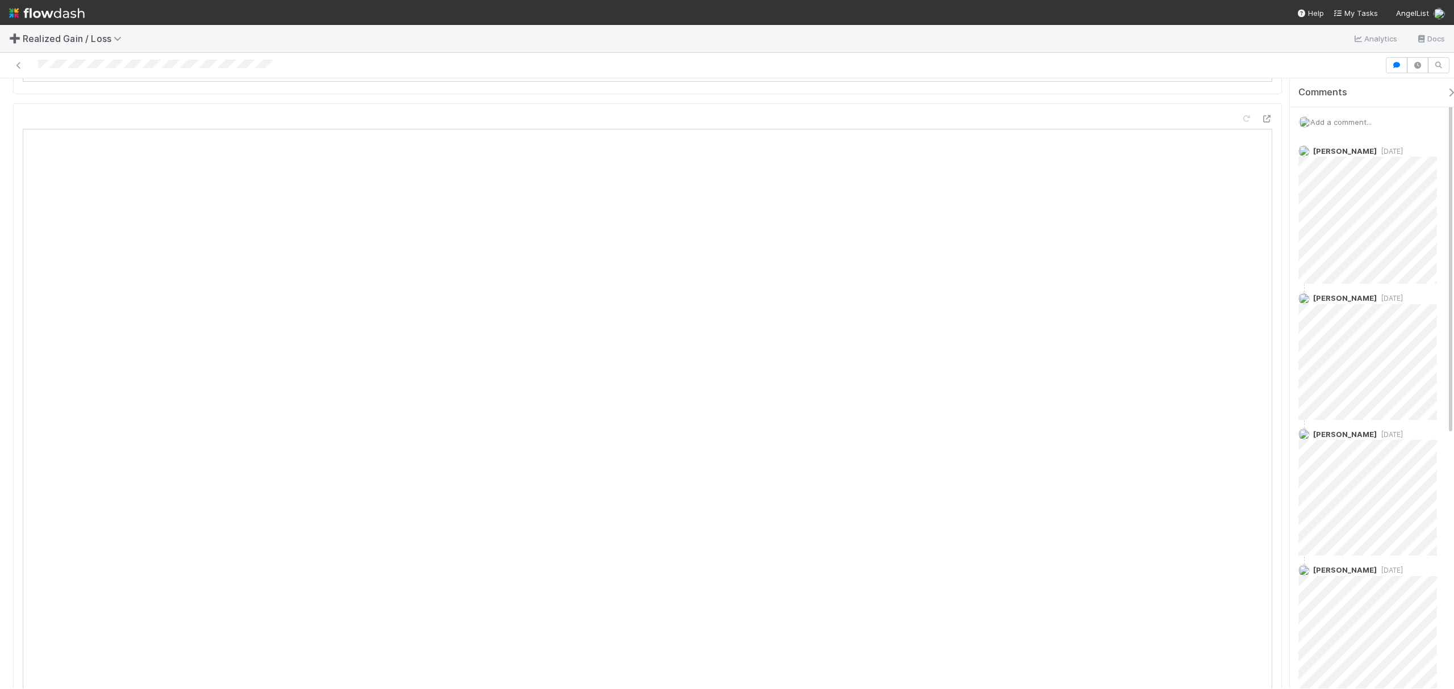
scroll to position [1046, 0]
drag, startPoint x: 1279, startPoint y: 124, endPoint x: 1282, endPoint y: 224, distance: 100.0
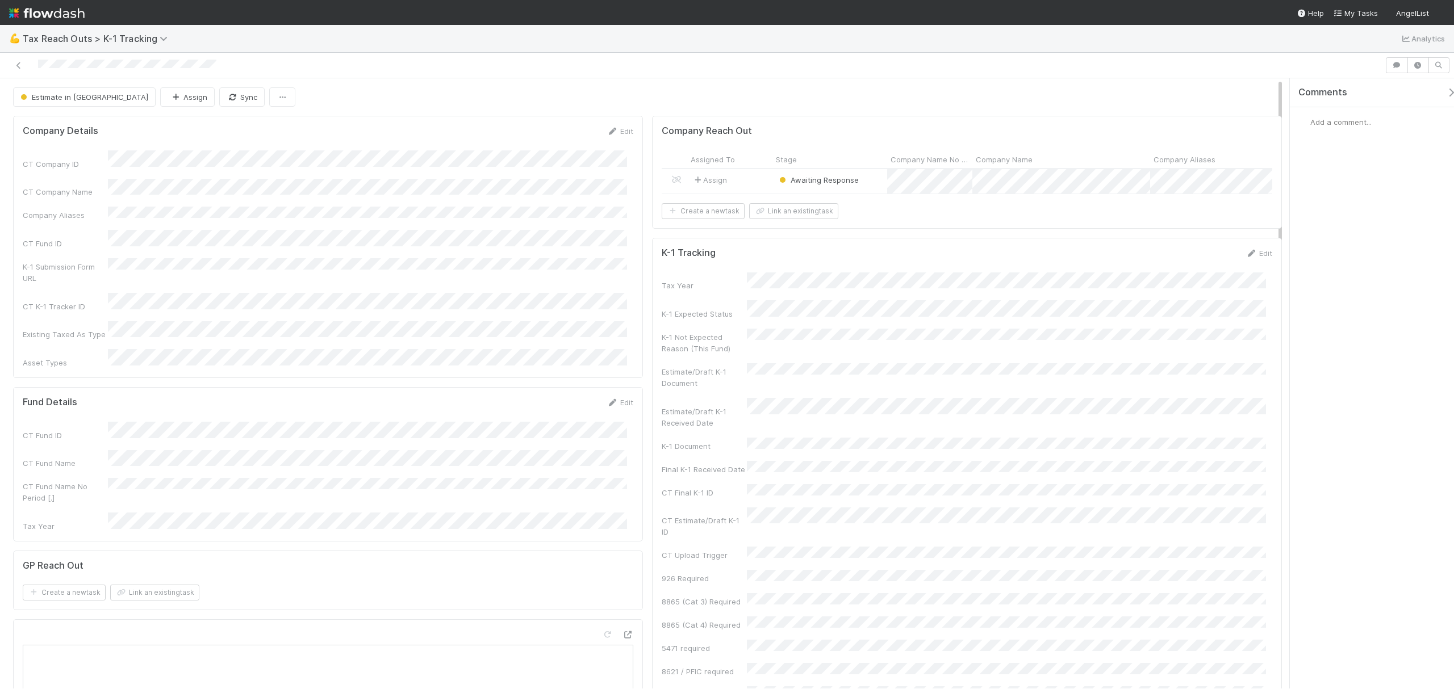
click at [869, 185] on div "Awaiting Response" at bounding box center [829, 181] width 115 height 24
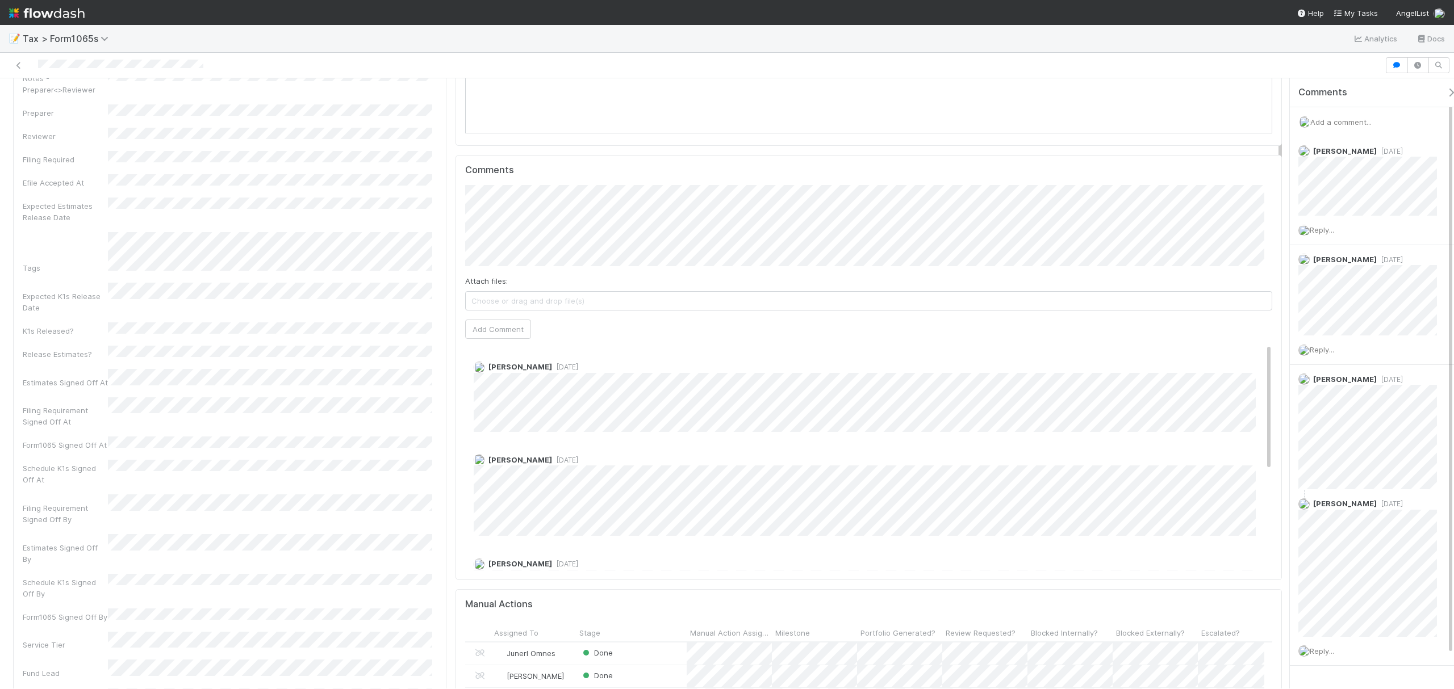
scroll to position [140, 0]
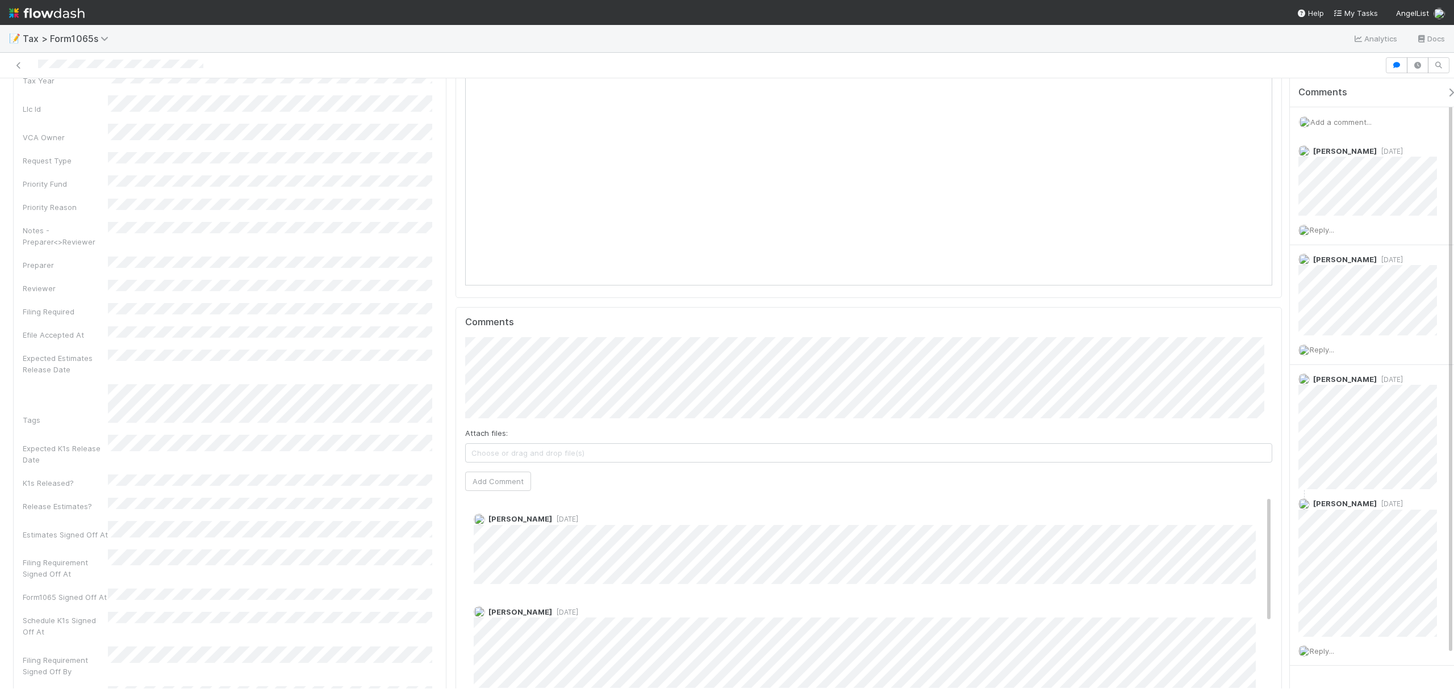
drag, startPoint x: 1279, startPoint y: 175, endPoint x: 1277, endPoint y: 115, distance: 60.3
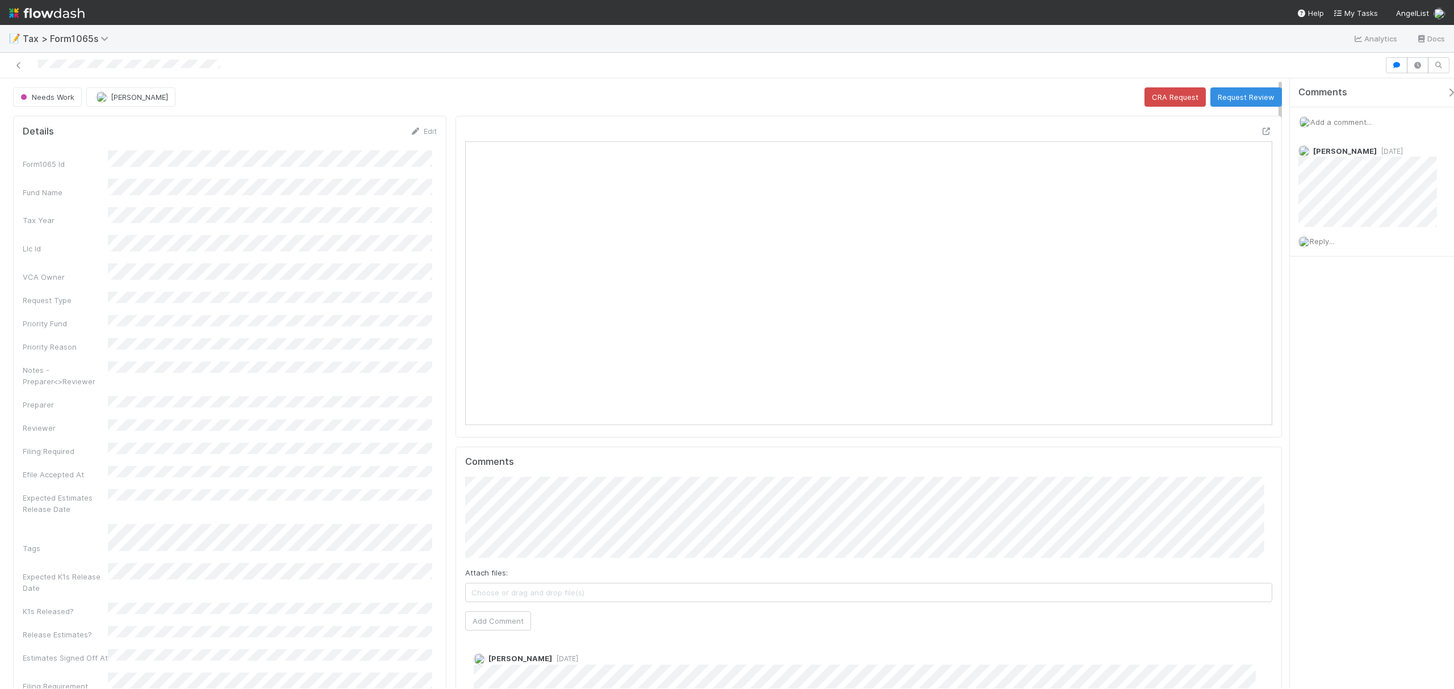
scroll to position [219, 787]
click at [1235, 101] on button "Request Review" at bounding box center [1246, 96] width 72 height 19
click at [1090, 129] on icon at bounding box center [1266, 131] width 11 height 7
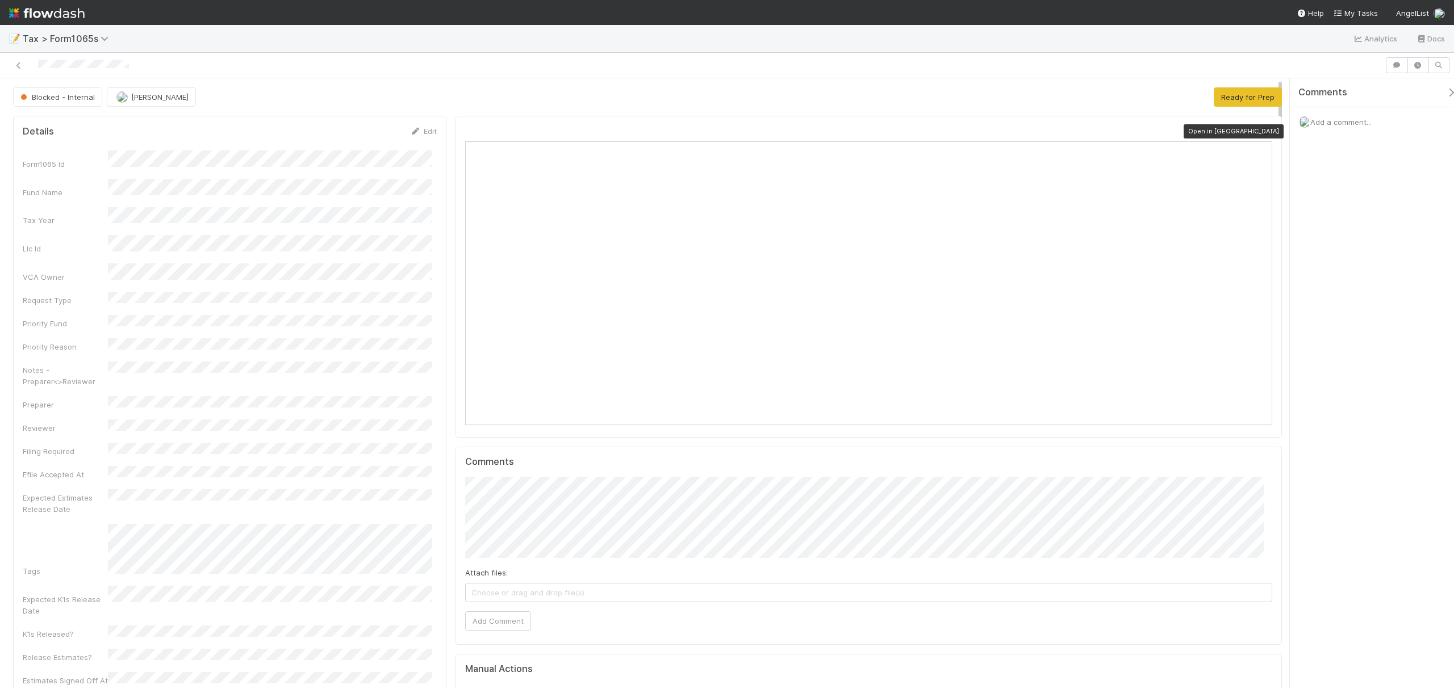
click at [1090, 133] on icon at bounding box center [1266, 131] width 11 height 7
click at [1090, 131] on icon at bounding box center [1266, 131] width 11 height 7
click at [432, 132] on link "Edit" at bounding box center [423, 131] width 27 height 9
click at [371, 136] on button "Save" at bounding box center [376, 135] width 32 height 19
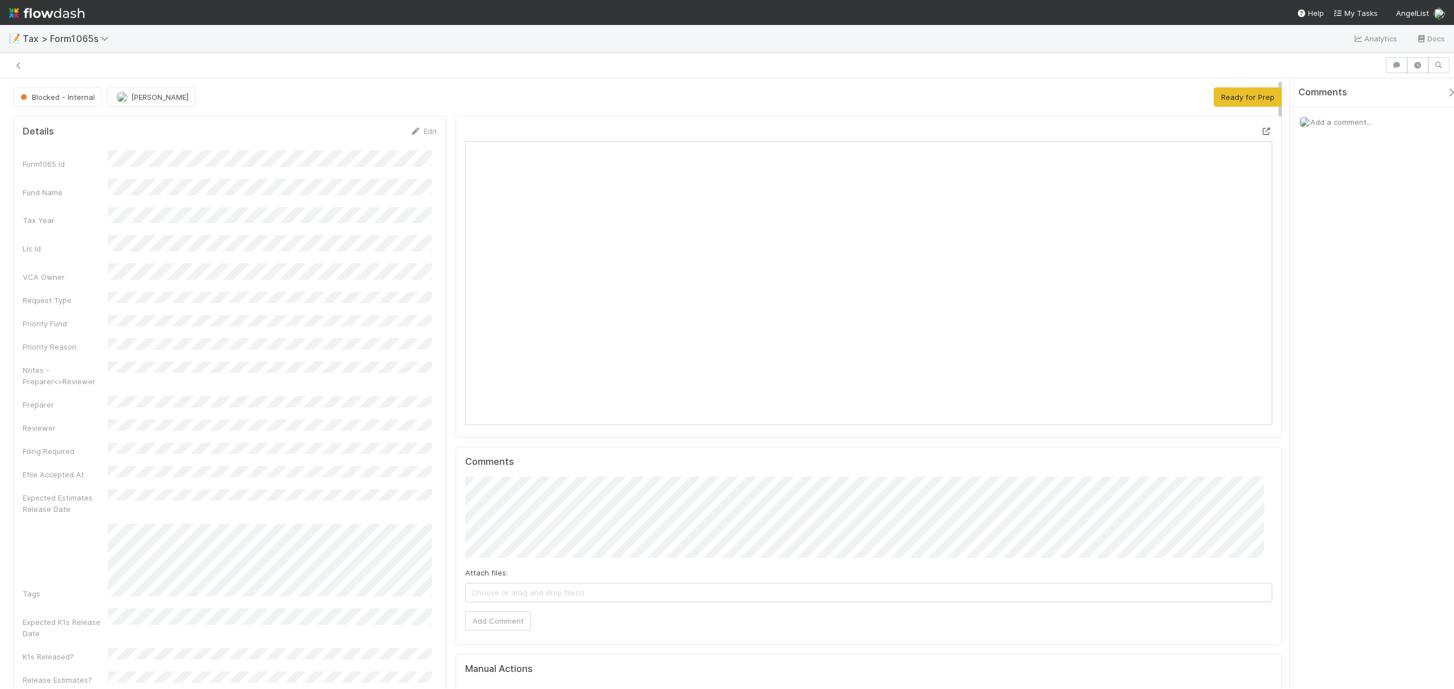
click at [1090, 134] on icon at bounding box center [1266, 131] width 11 height 7
click at [1090, 132] on icon at bounding box center [1266, 131] width 11 height 7
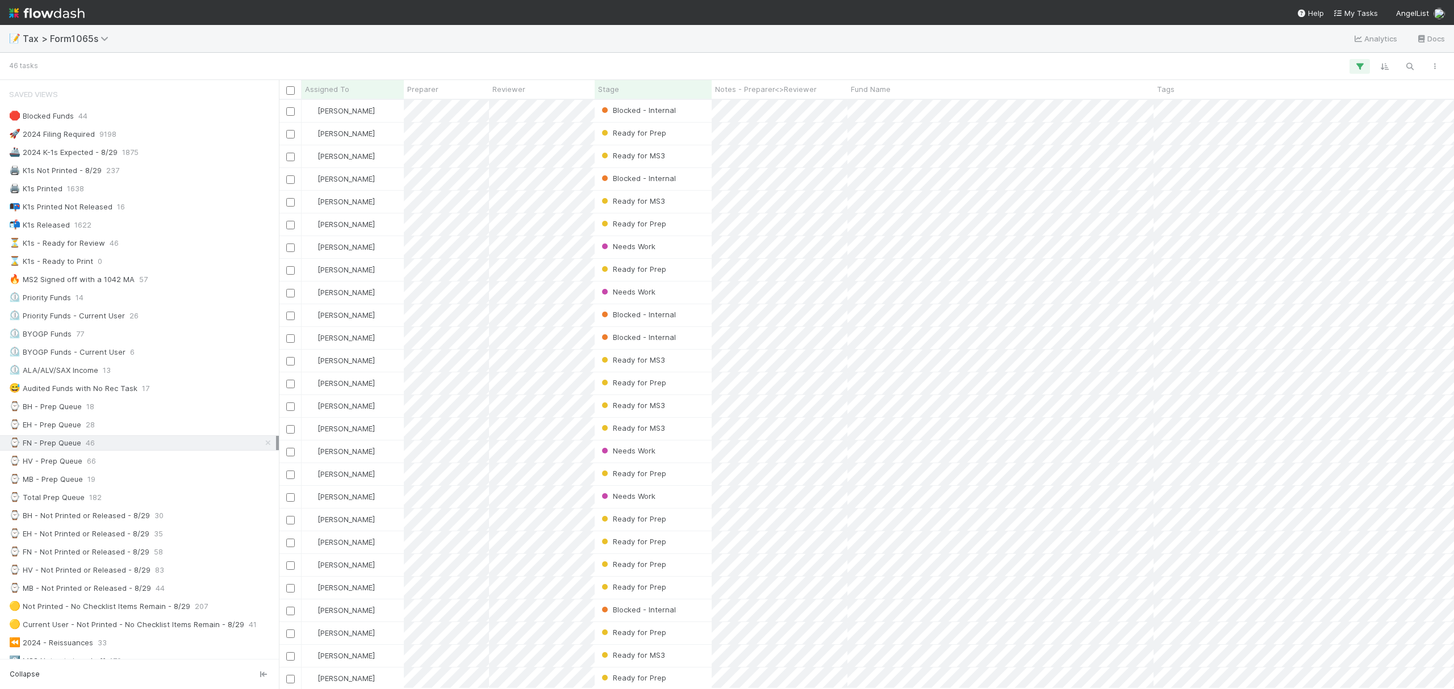
scroll to position [578, 1164]
click at [652, 89] on div "Stage" at bounding box center [653, 88] width 111 height 11
click at [653, 104] on div "Sort First → Last" at bounding box center [663, 110] width 129 height 17
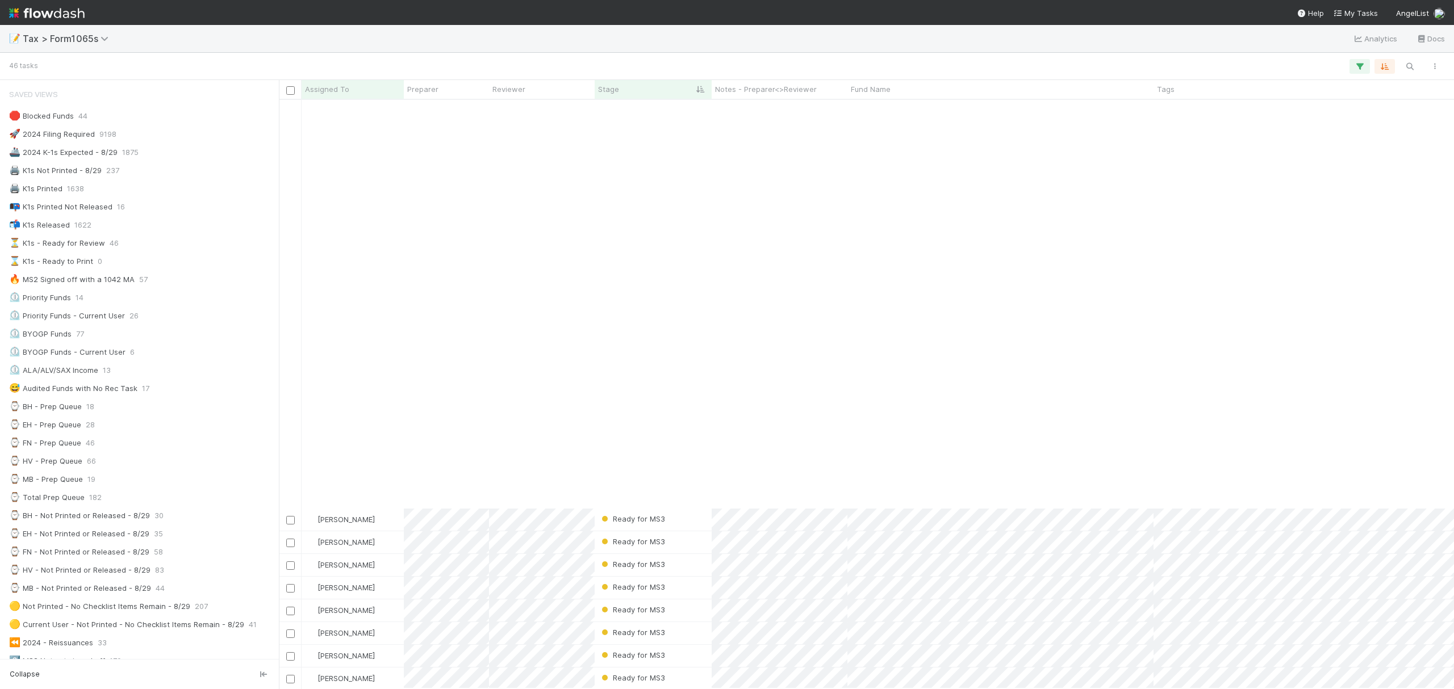
scroll to position [468, 0]
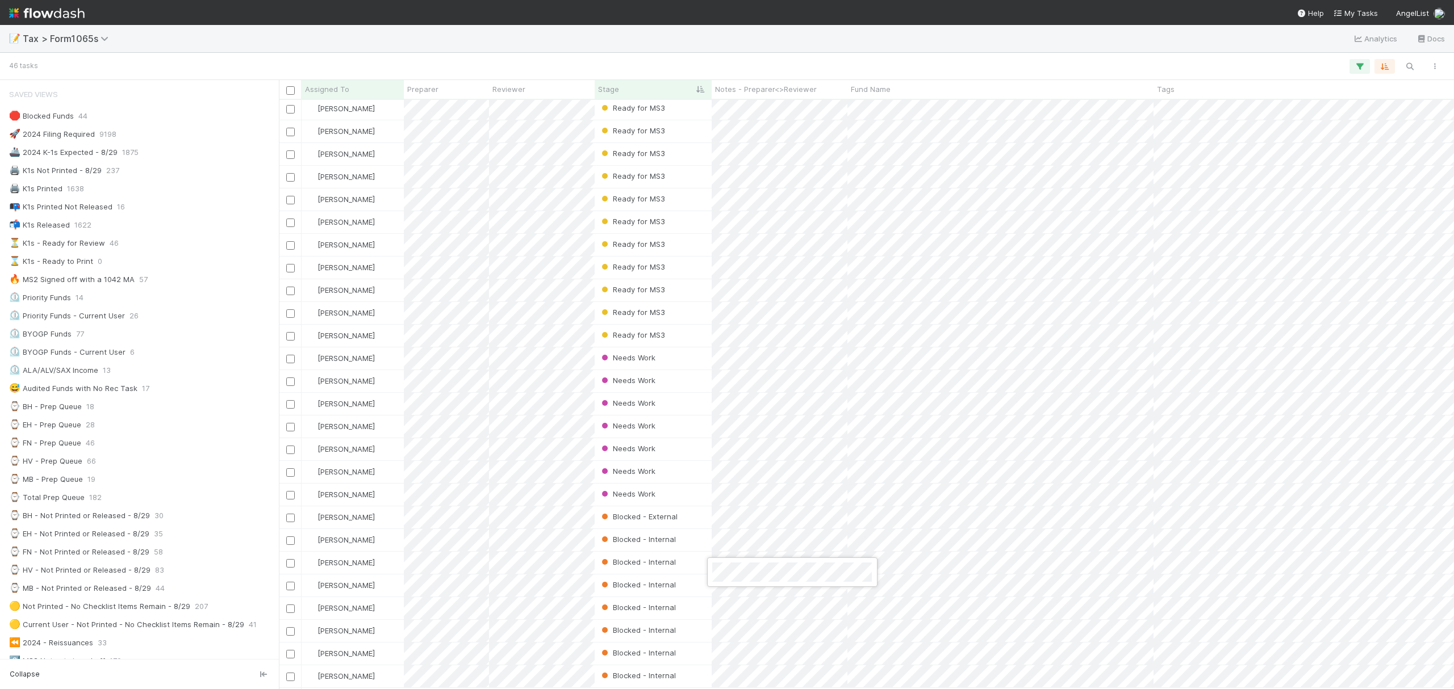
click at [1025, 37] on div at bounding box center [727, 344] width 1454 height 689
click at [879, 43] on div at bounding box center [727, 344] width 1454 height 689
click at [777, 639] on div at bounding box center [727, 344] width 1454 height 689
click at [823, 671] on div at bounding box center [727, 344] width 1454 height 689
click at [842, 43] on div at bounding box center [727, 344] width 1454 height 689
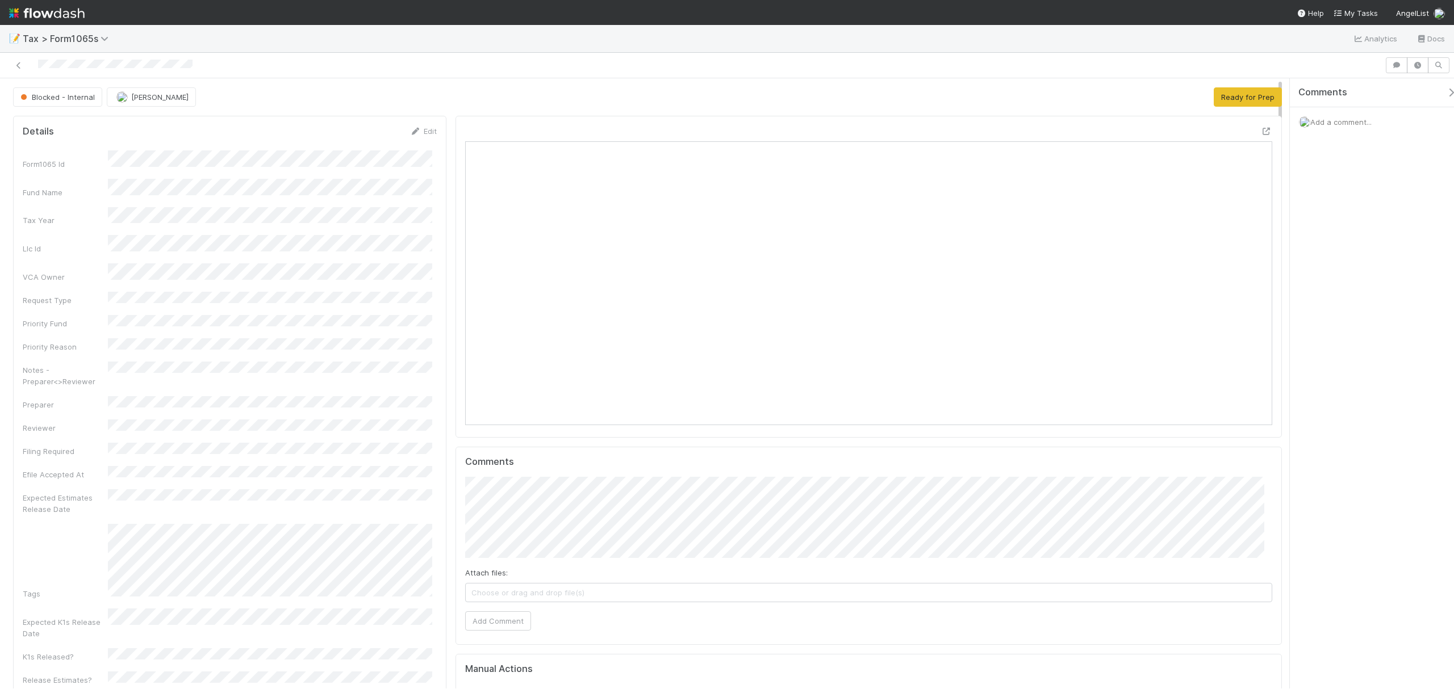
scroll to position [219, 787]
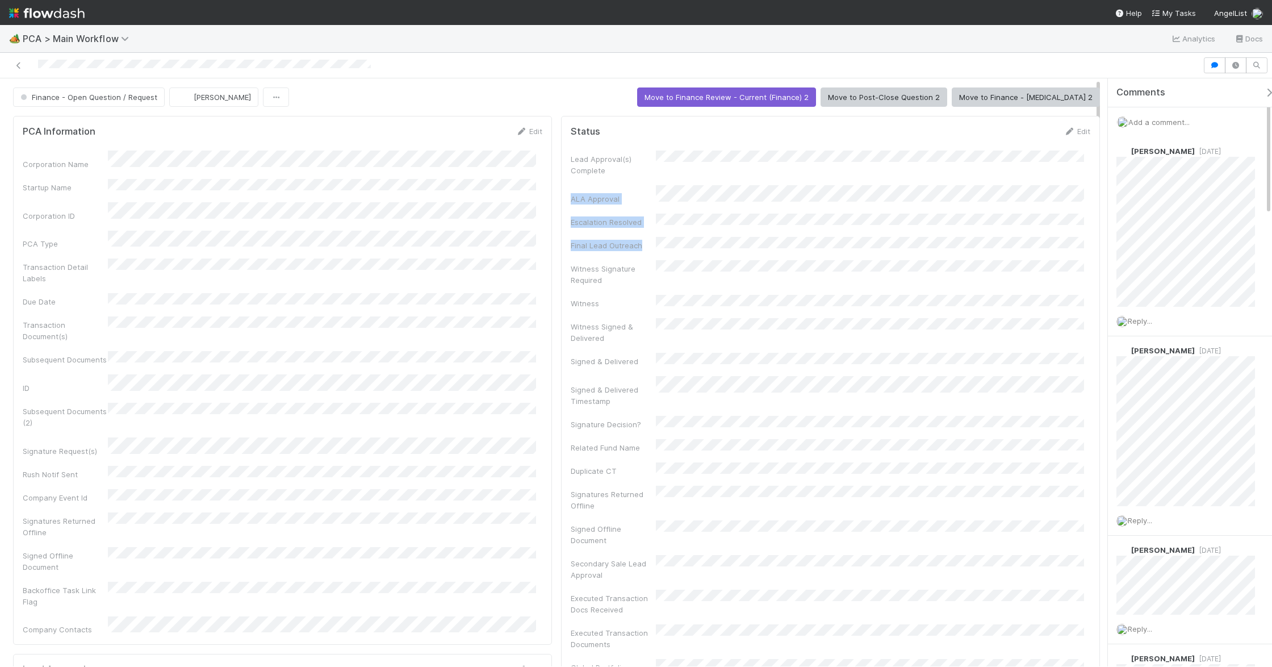
drag, startPoint x: 1096, startPoint y: 165, endPoint x: 1097, endPoint y: 230, distance: 65.3
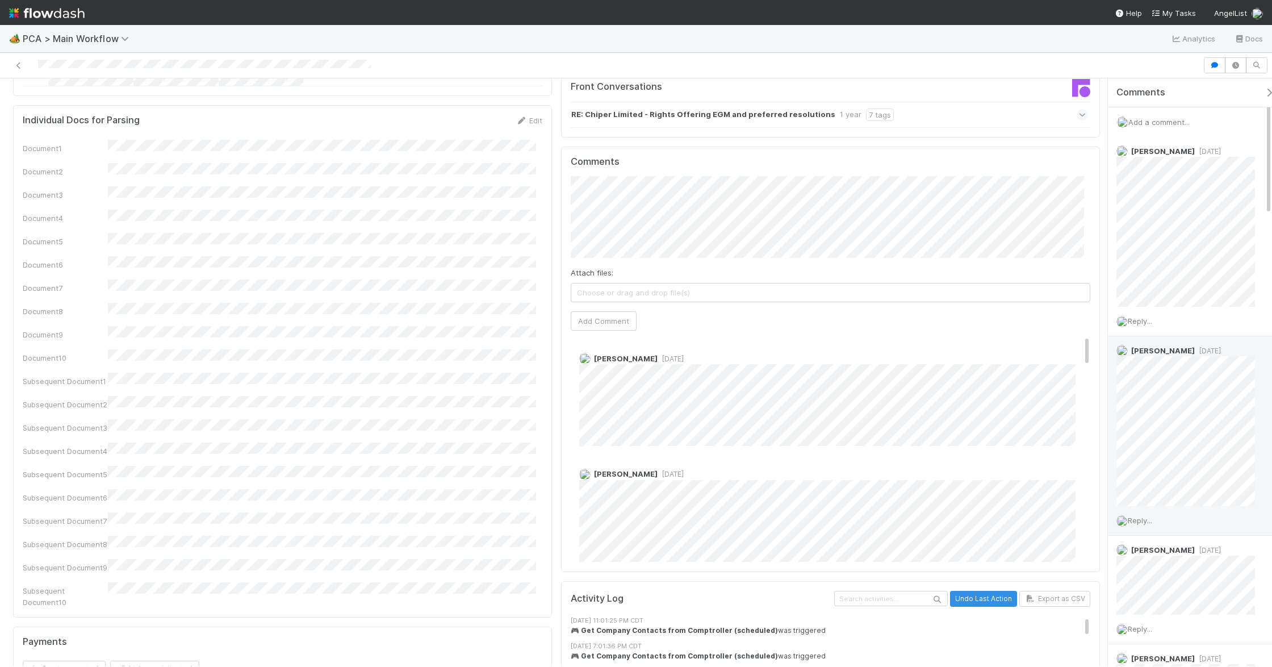
scroll to position [1184, 0]
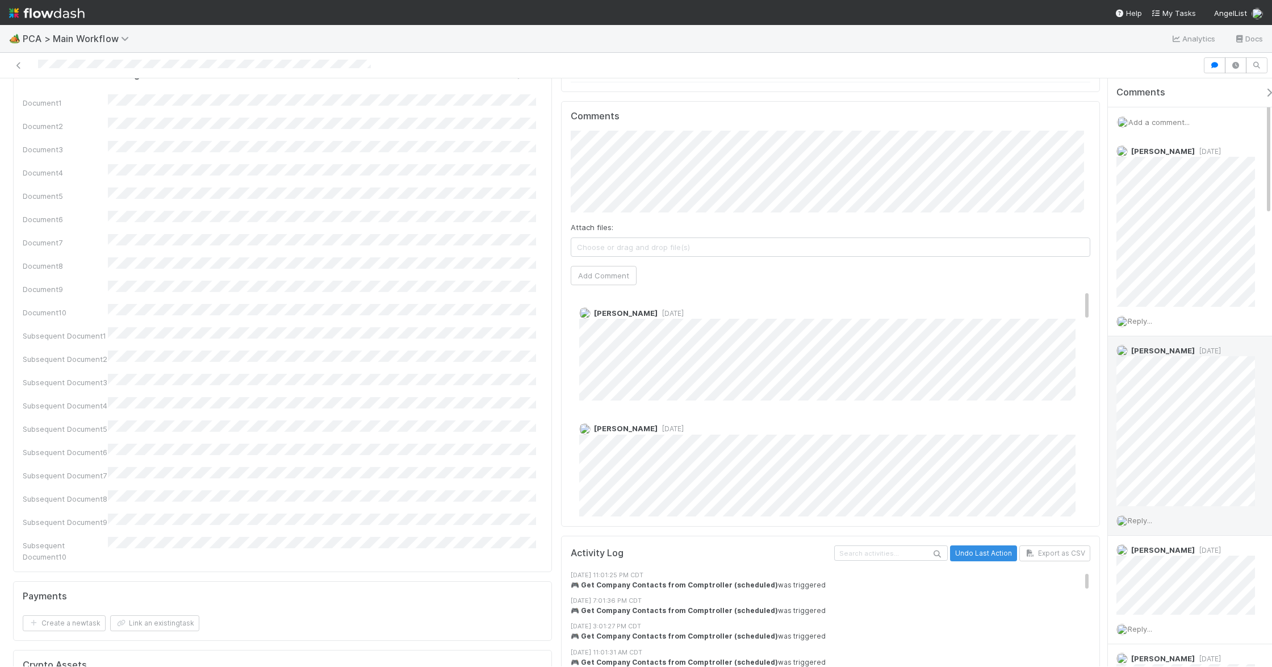
drag, startPoint x: 1098, startPoint y: 245, endPoint x: 1111, endPoint y: 387, distance: 142.0
click at [1111, 387] on div "Finance - Open Question / Request Don Walker Move to Finance Review - Current (…" at bounding box center [636, 372] width 1272 height 588
click at [1076, 282] on div "Josh Tarr 3 days ago" at bounding box center [836, 333] width 531 height 102
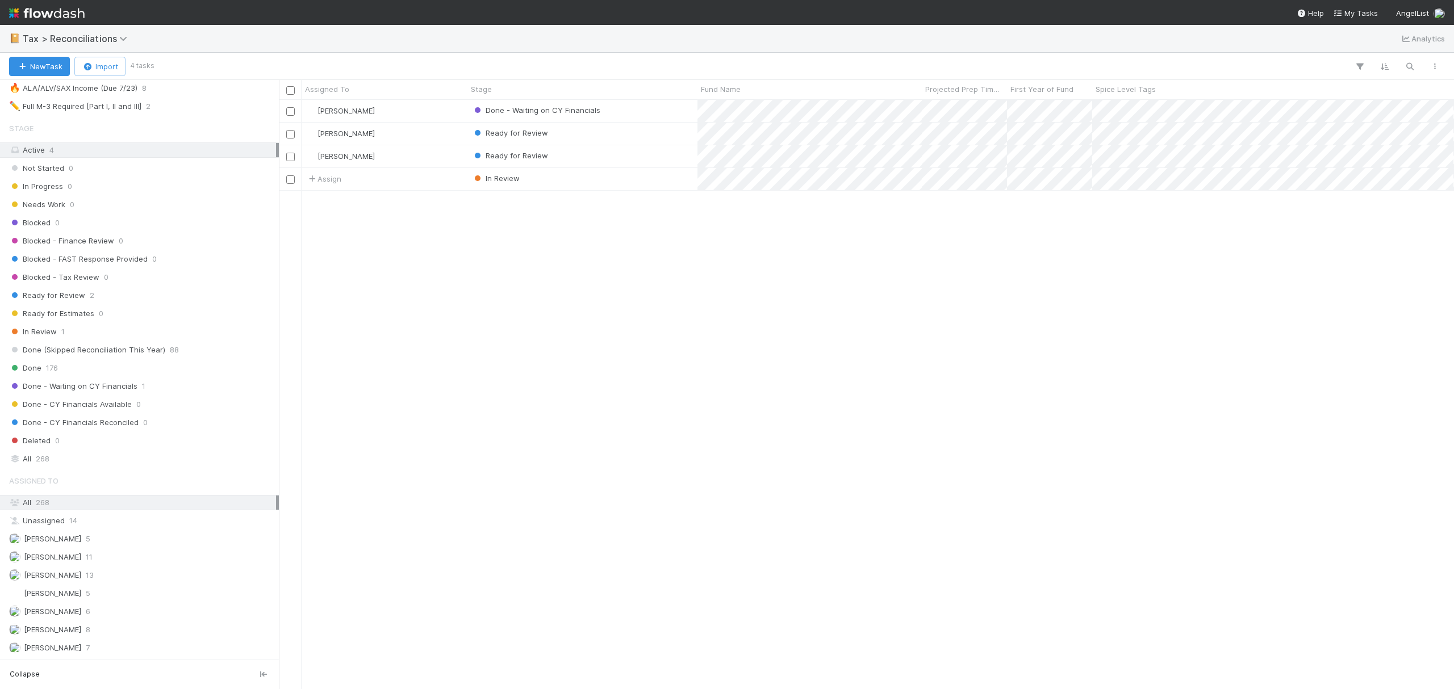
scroll to position [234, 0]
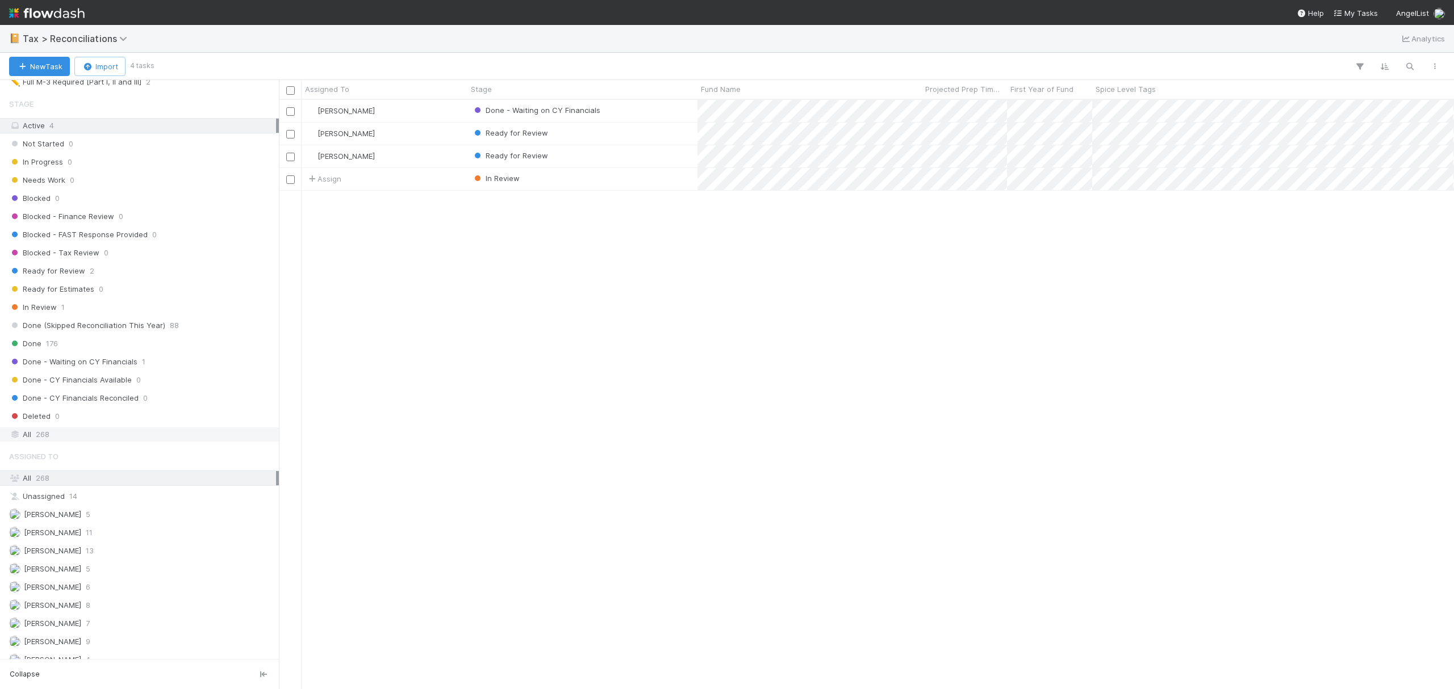
click at [110, 442] on div "All 268" at bounding box center [142, 435] width 267 height 14
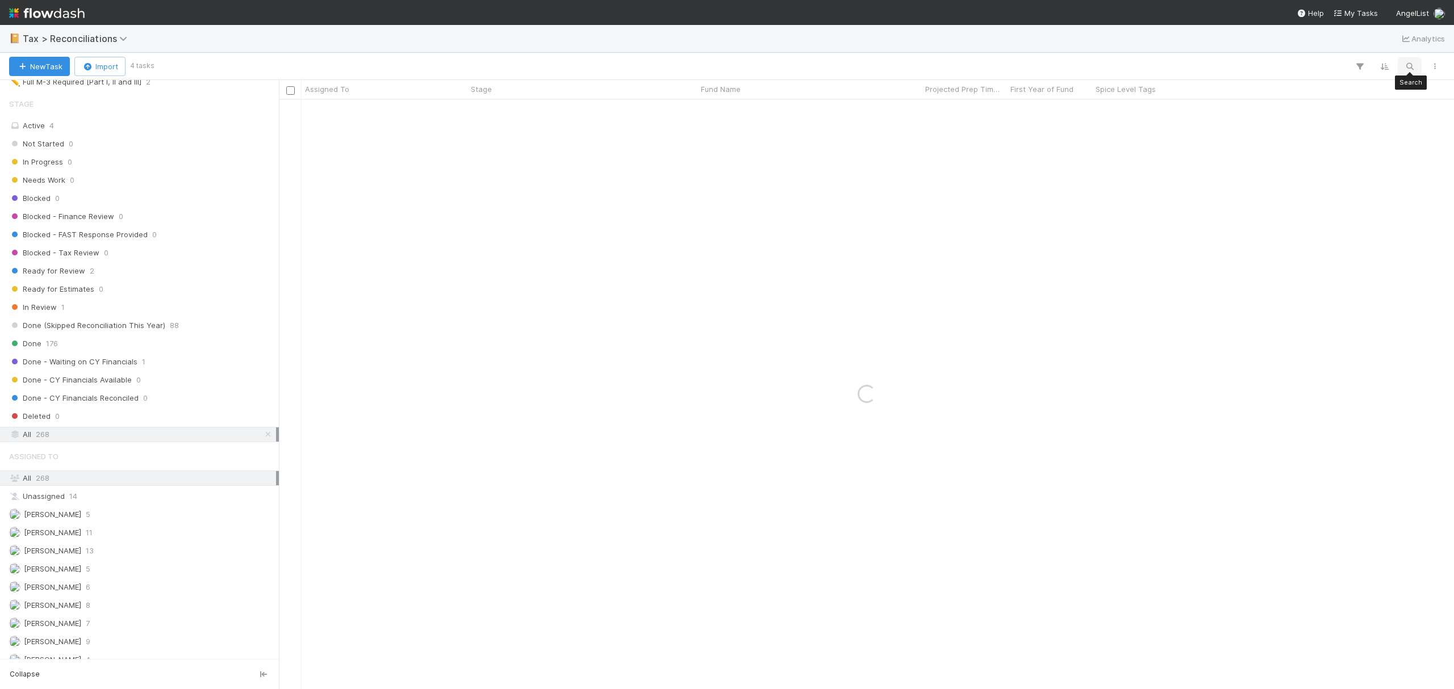
click at [1412, 65] on icon "button" at bounding box center [1409, 66] width 11 height 10
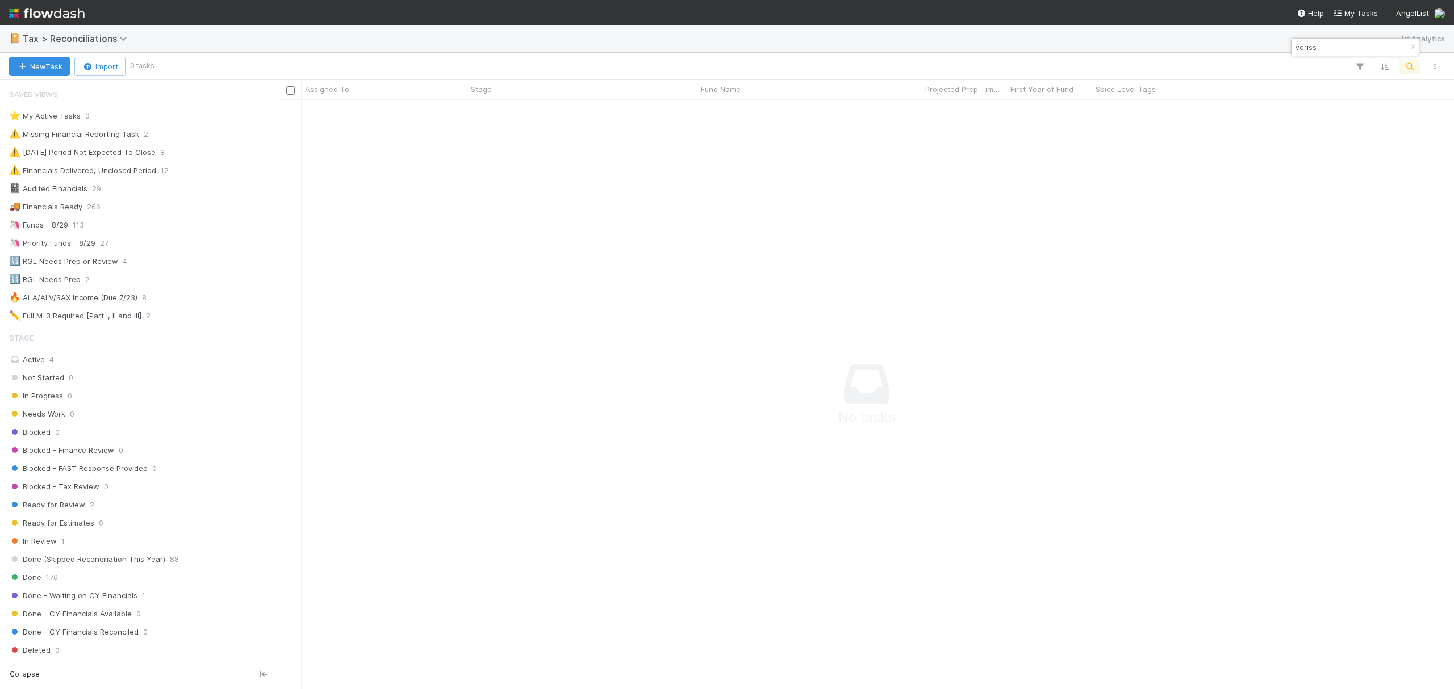
type input "veriss"
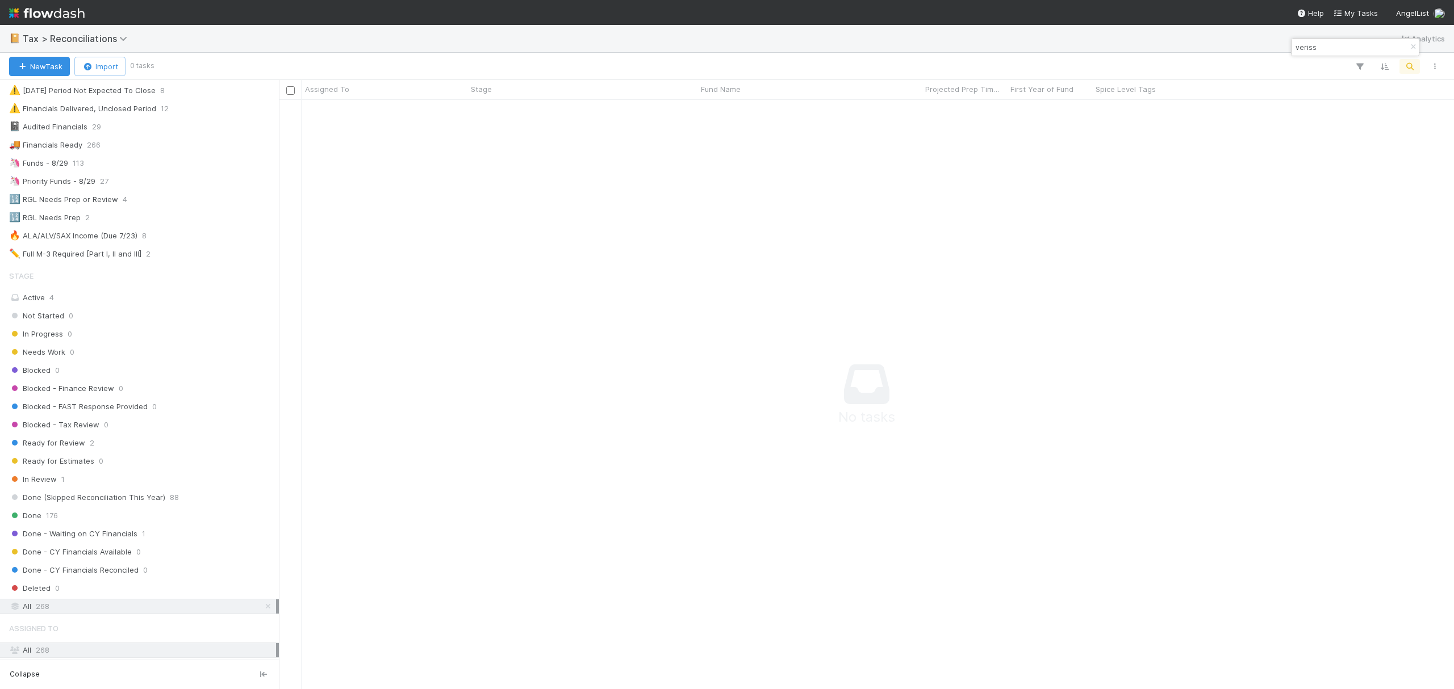
scroll to position [73, 0]
click at [78, 512] on div "Done 176" at bounding box center [142, 505] width 267 height 14
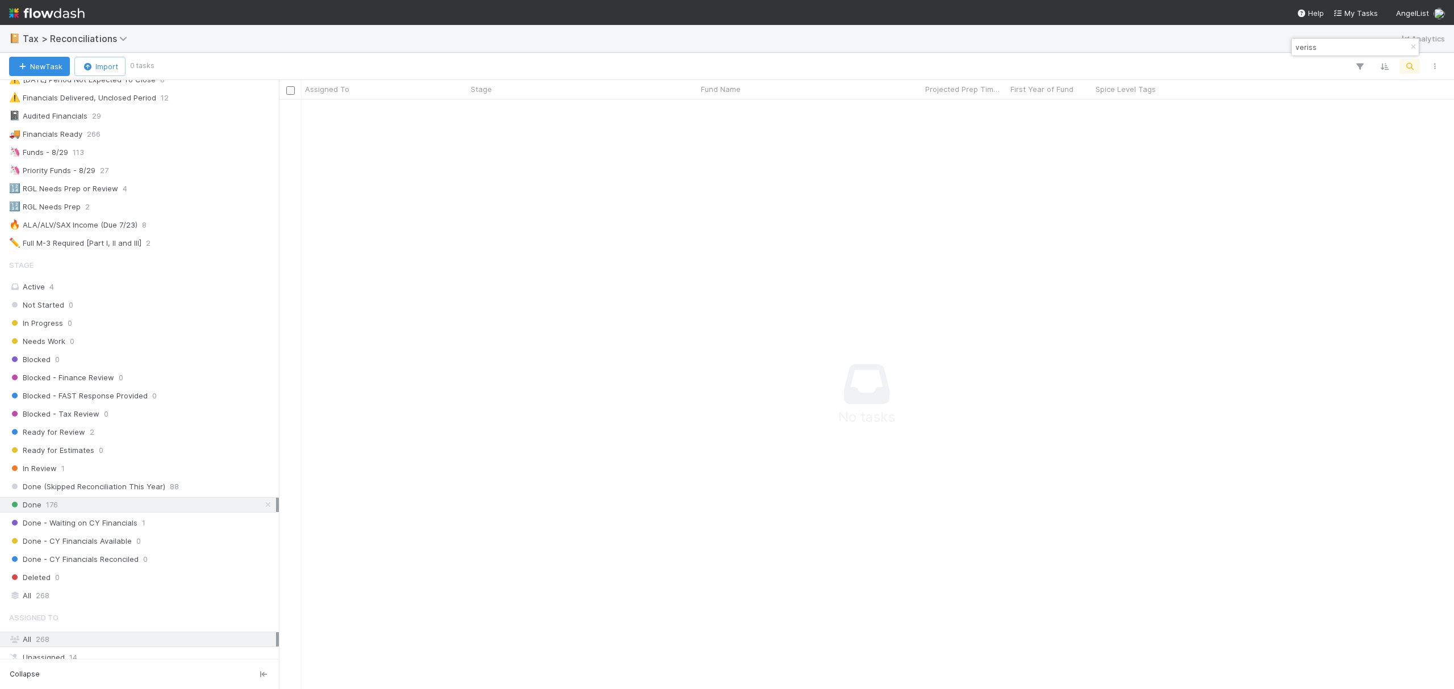
scroll to position [566, 1152]
click at [57, 603] on div "All 268" at bounding box center [142, 596] width 267 height 14
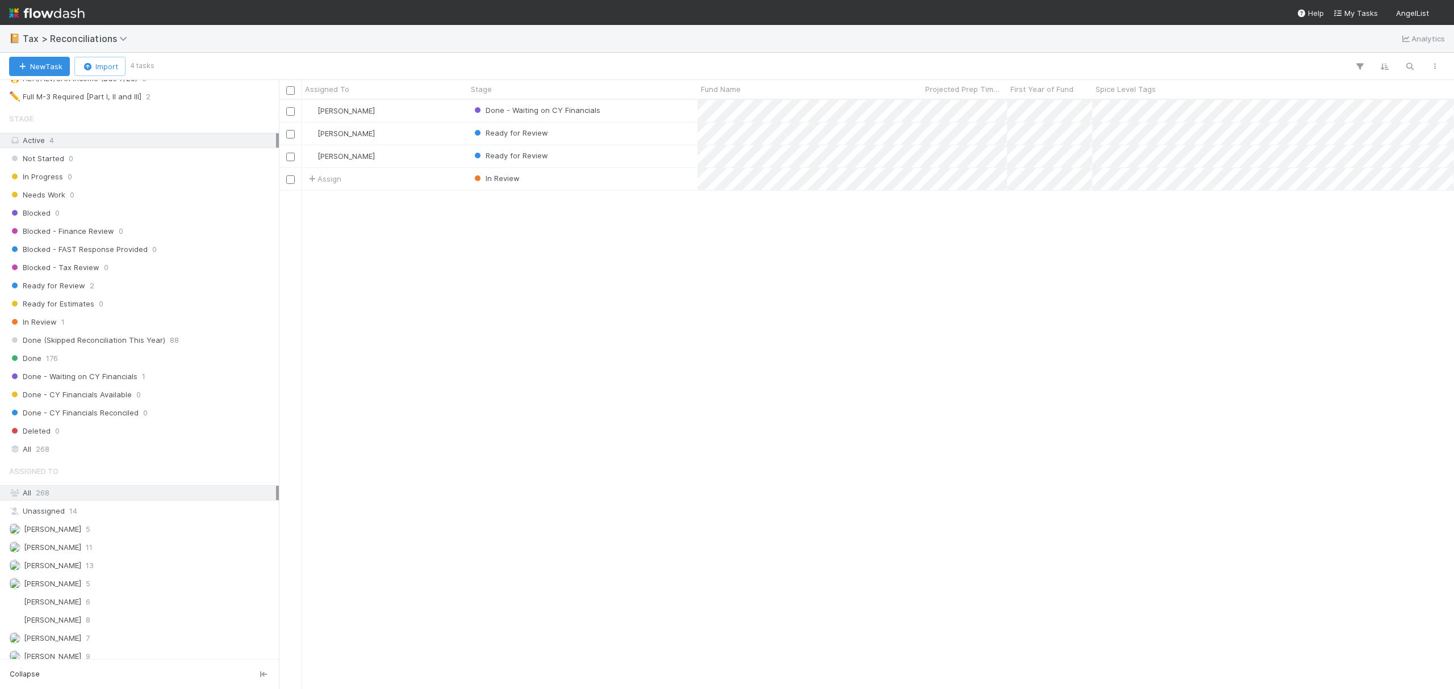
scroll to position [261, 0]
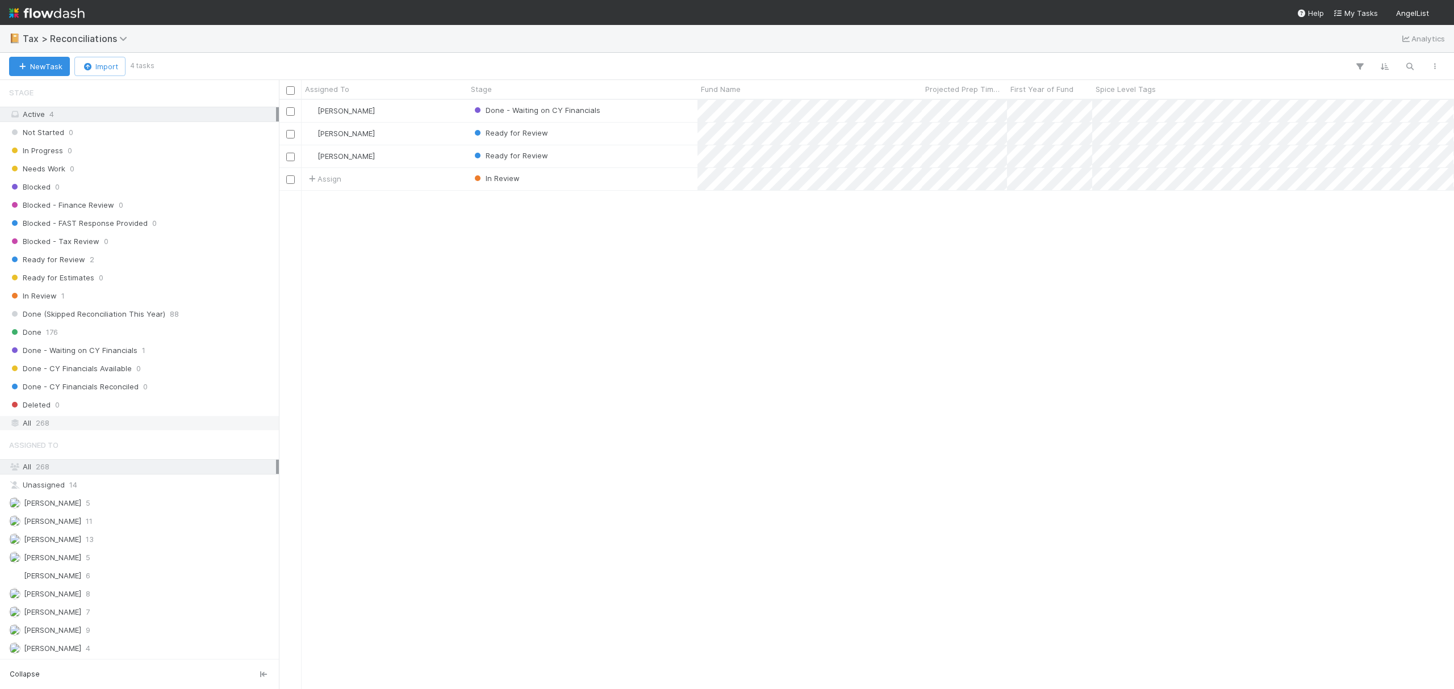
click at [36, 416] on span "268" at bounding box center [43, 423] width 14 height 14
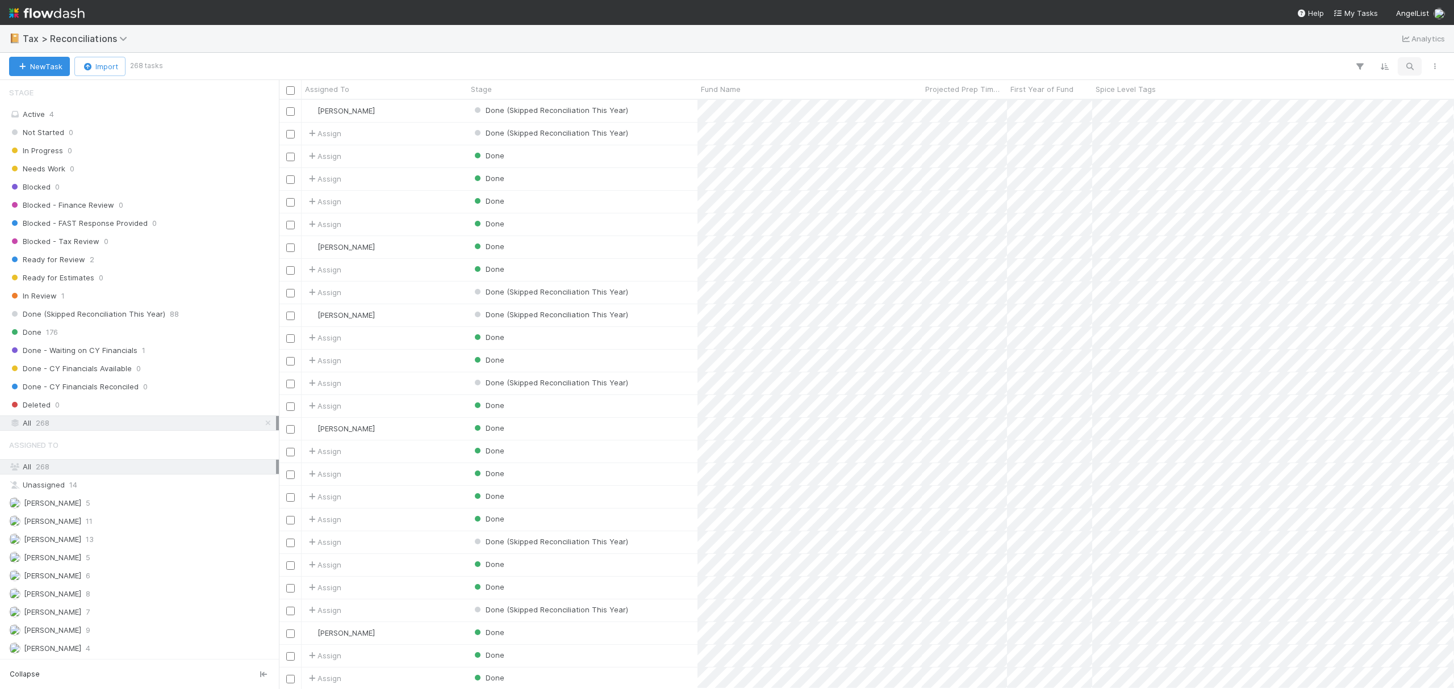
click at [1409, 68] on icon "button" at bounding box center [1409, 66] width 11 height 10
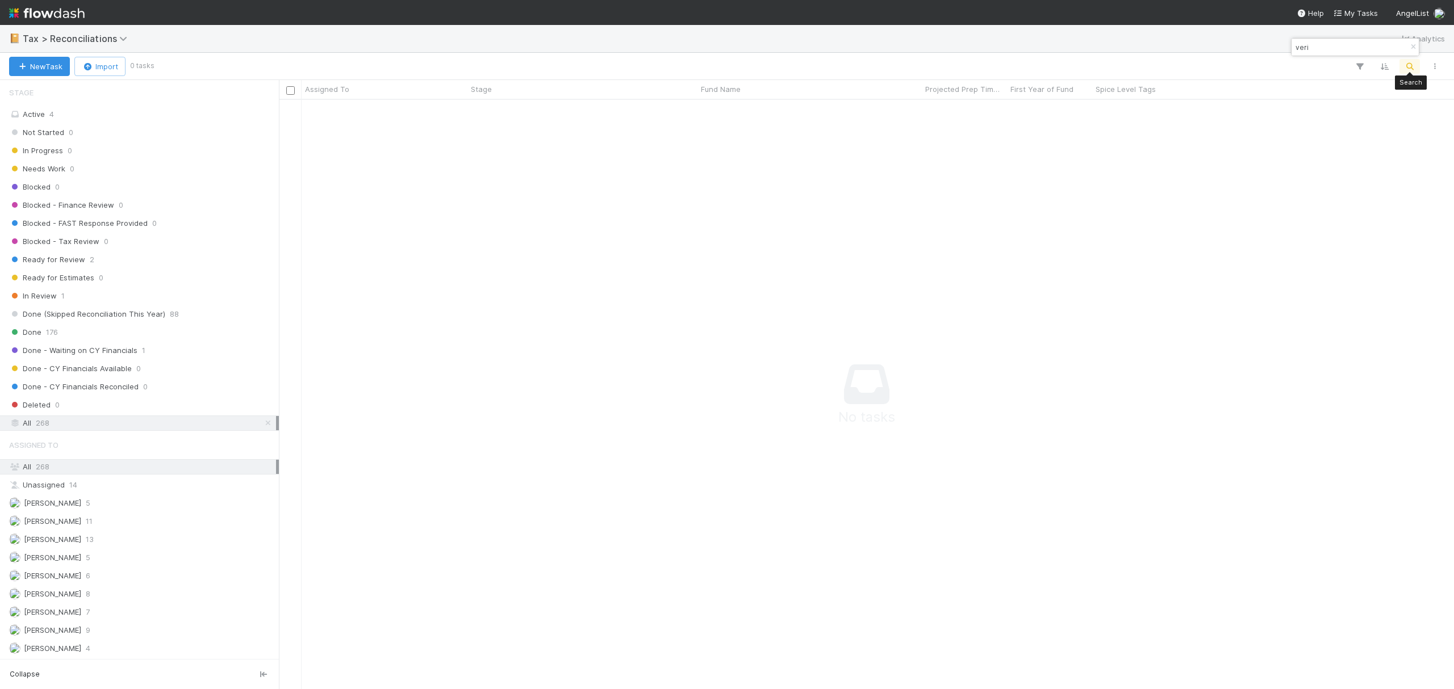
scroll to position [566, 1152]
type input "veri"
